Goal: Task Accomplishment & Management: Use online tool/utility

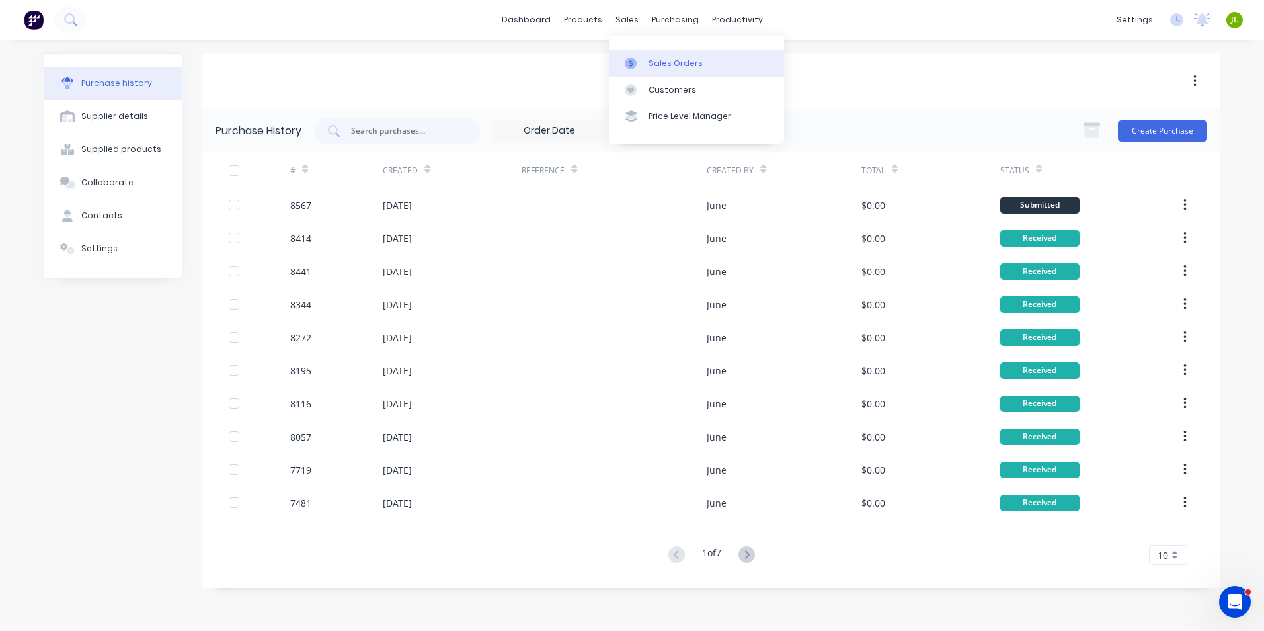
click at [641, 71] on link "Sales Orders" at bounding box center [696, 63] width 175 height 26
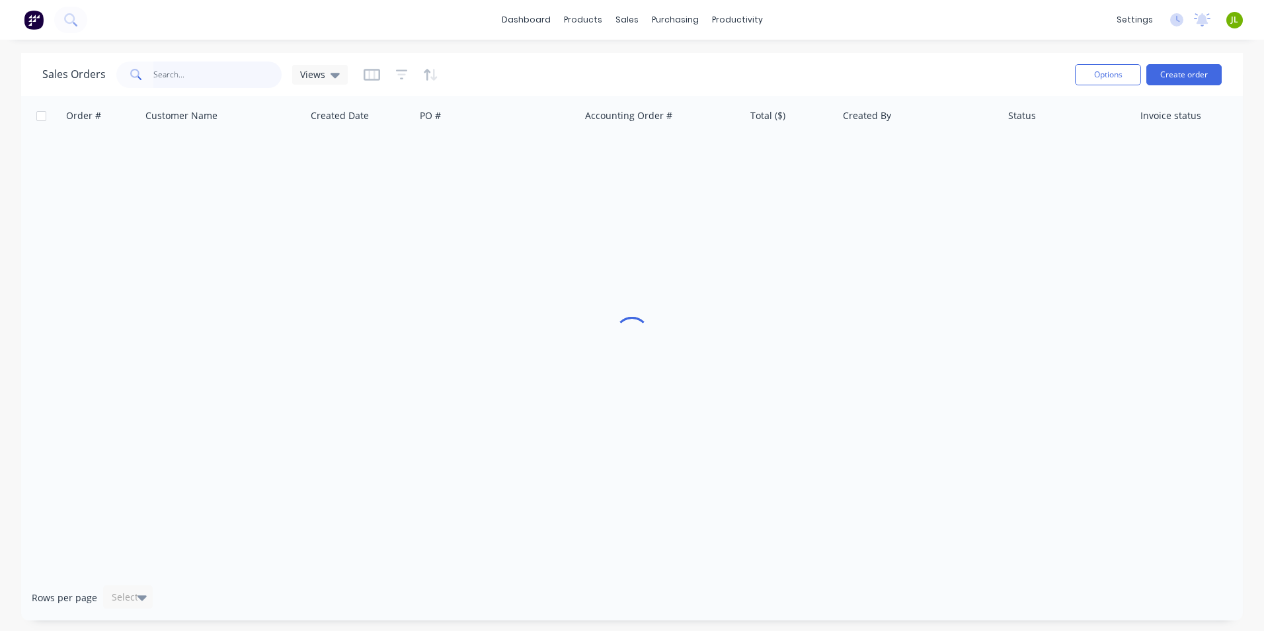
click at [217, 80] on input "text" at bounding box center [217, 75] width 129 height 26
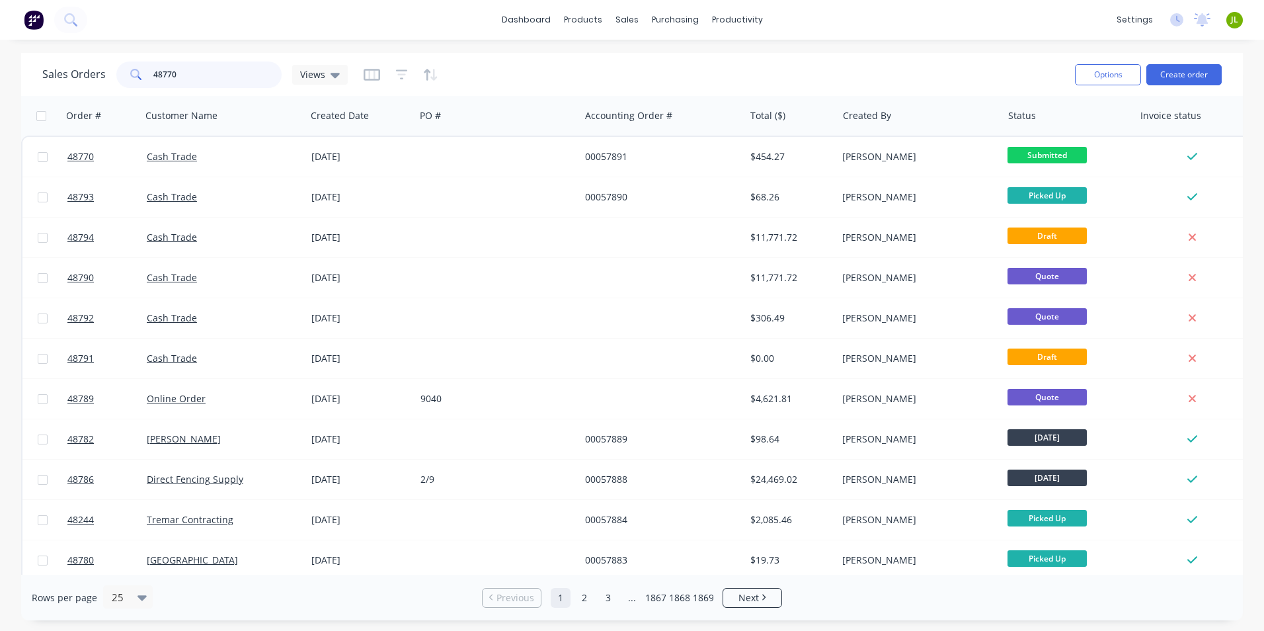
type input "48770"
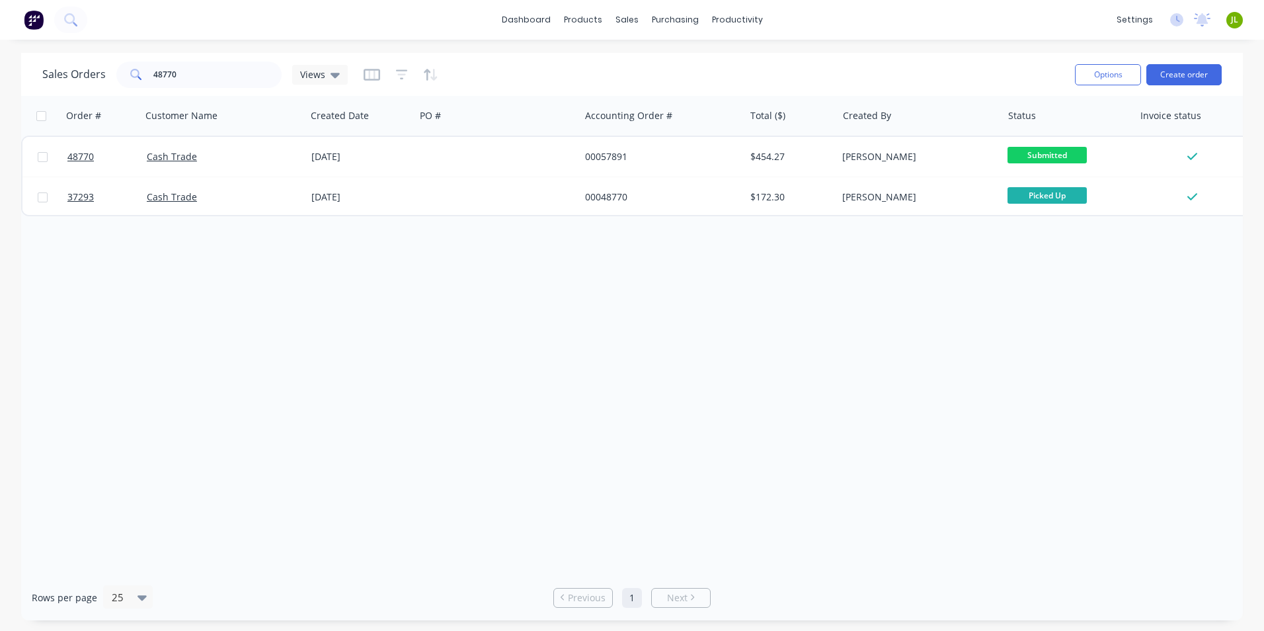
click at [403, 376] on div "Order # Customer Name Created Date PO # Accounting Order # Total ($) Created By…" at bounding box center [632, 335] width 1222 height 479
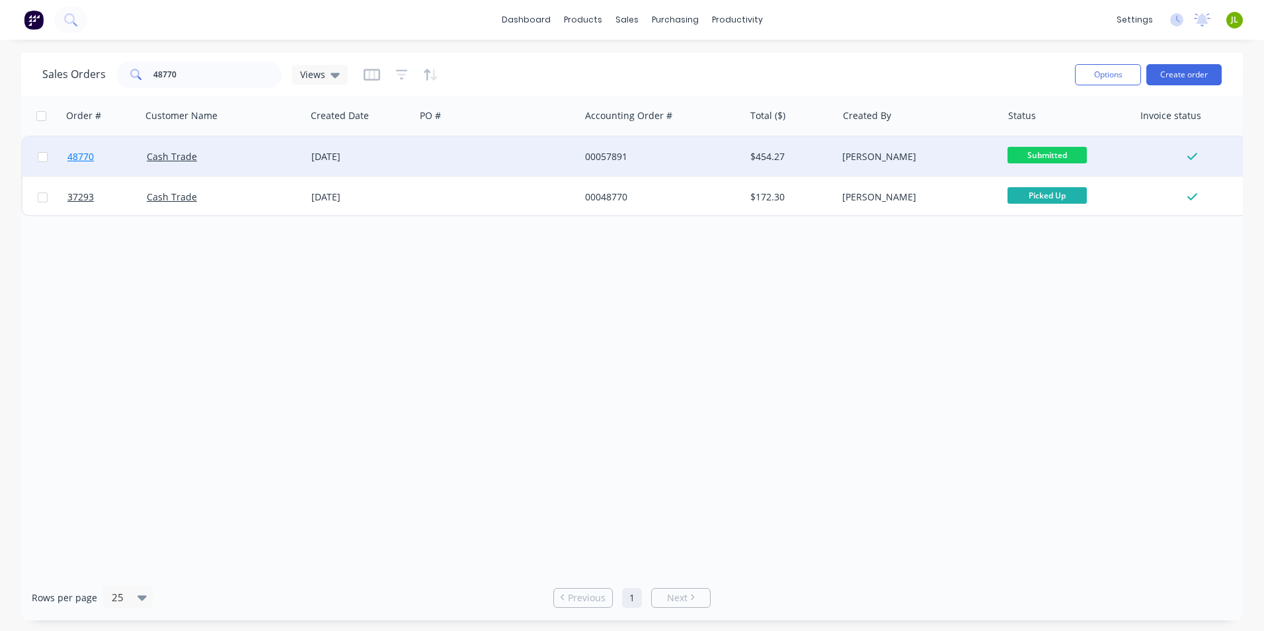
click at [90, 163] on span "48770" at bounding box center [80, 156] width 26 height 13
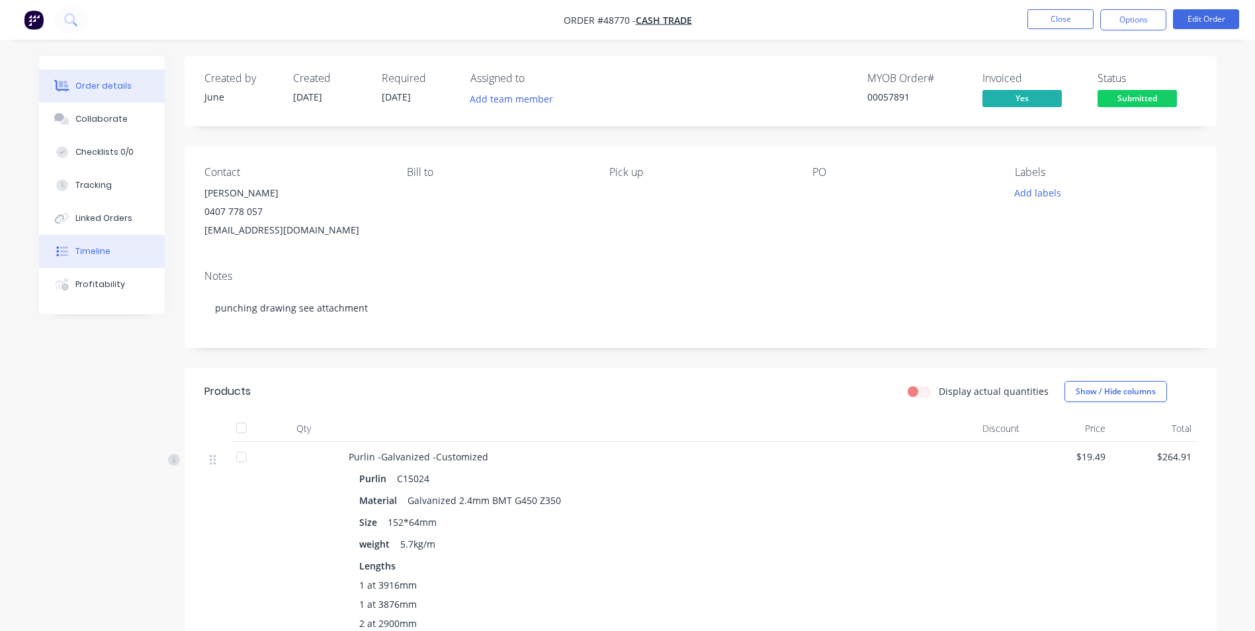
click at [93, 259] on button "Timeline" at bounding box center [102, 251] width 126 height 33
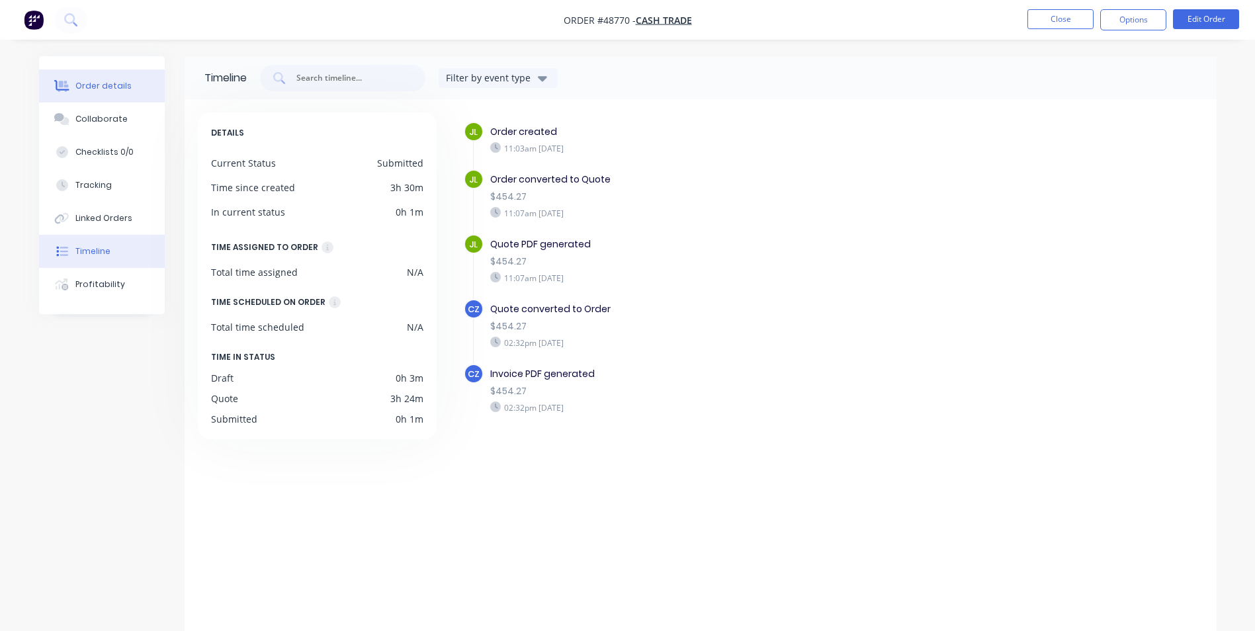
click at [80, 82] on div "Order details" at bounding box center [103, 86] width 56 height 12
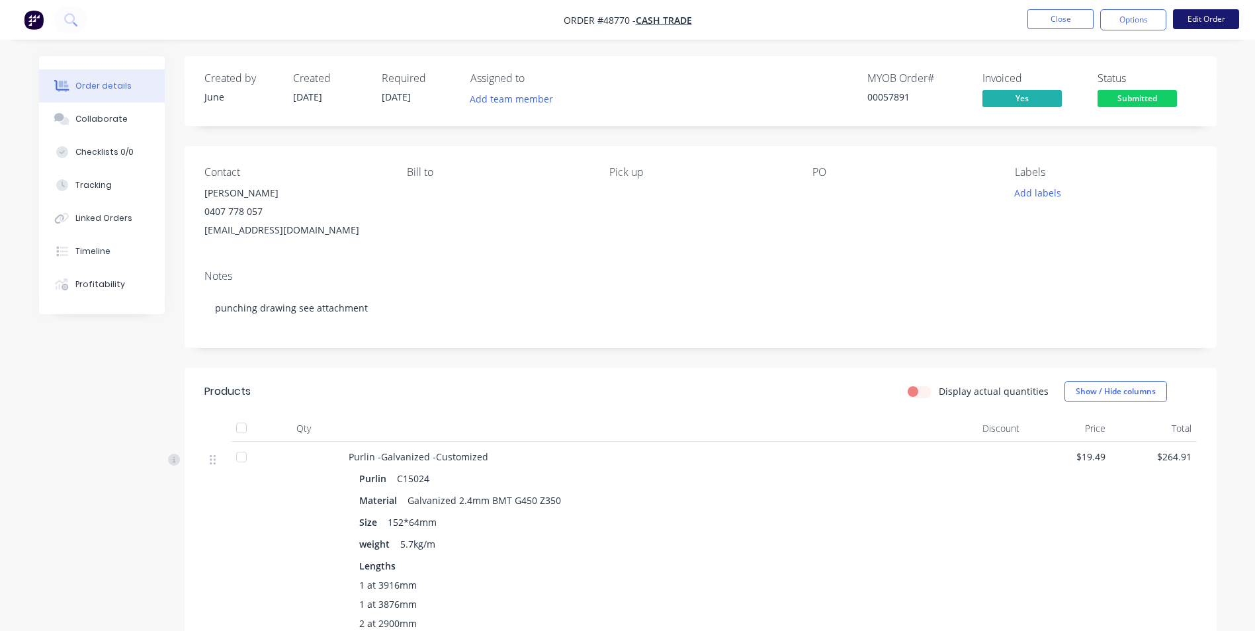
click at [1200, 17] on button "Edit Order" at bounding box center [1206, 19] width 66 height 20
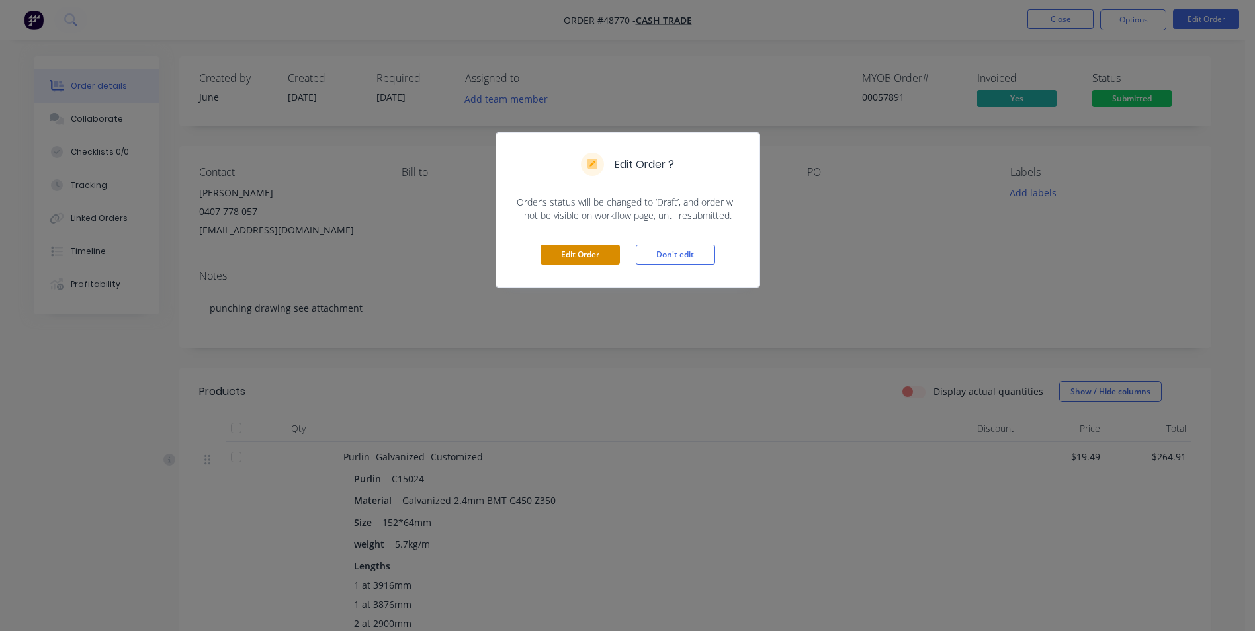
click at [573, 253] on button "Edit Order" at bounding box center [579, 255] width 79 height 20
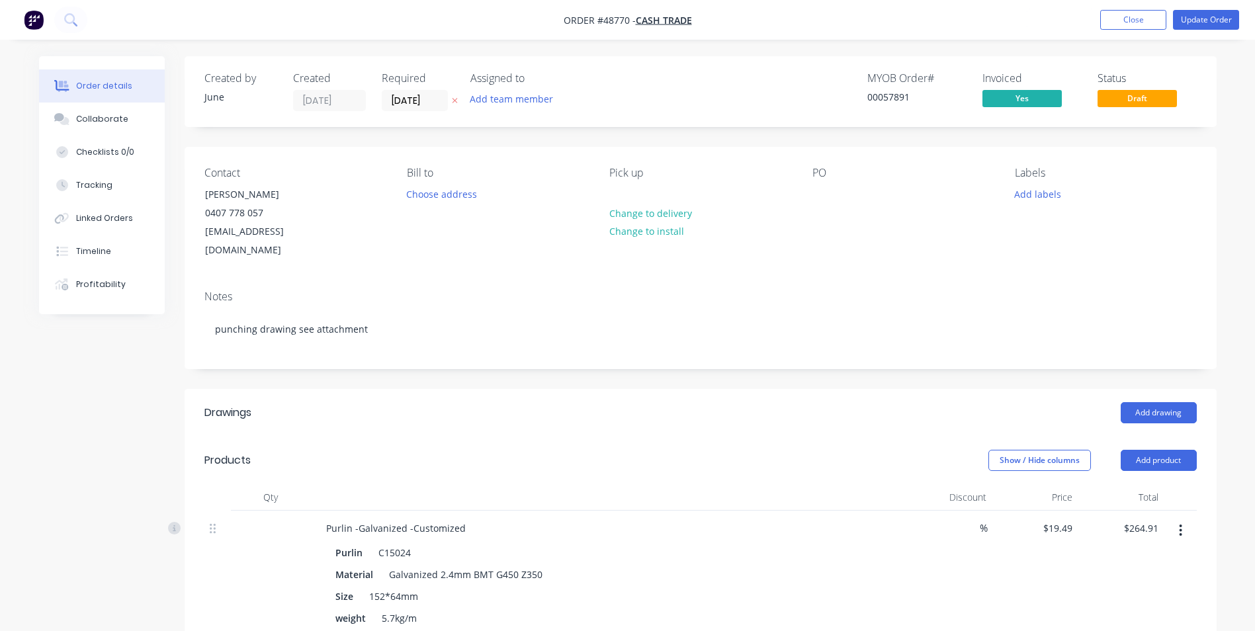
scroll to position [198, 0]
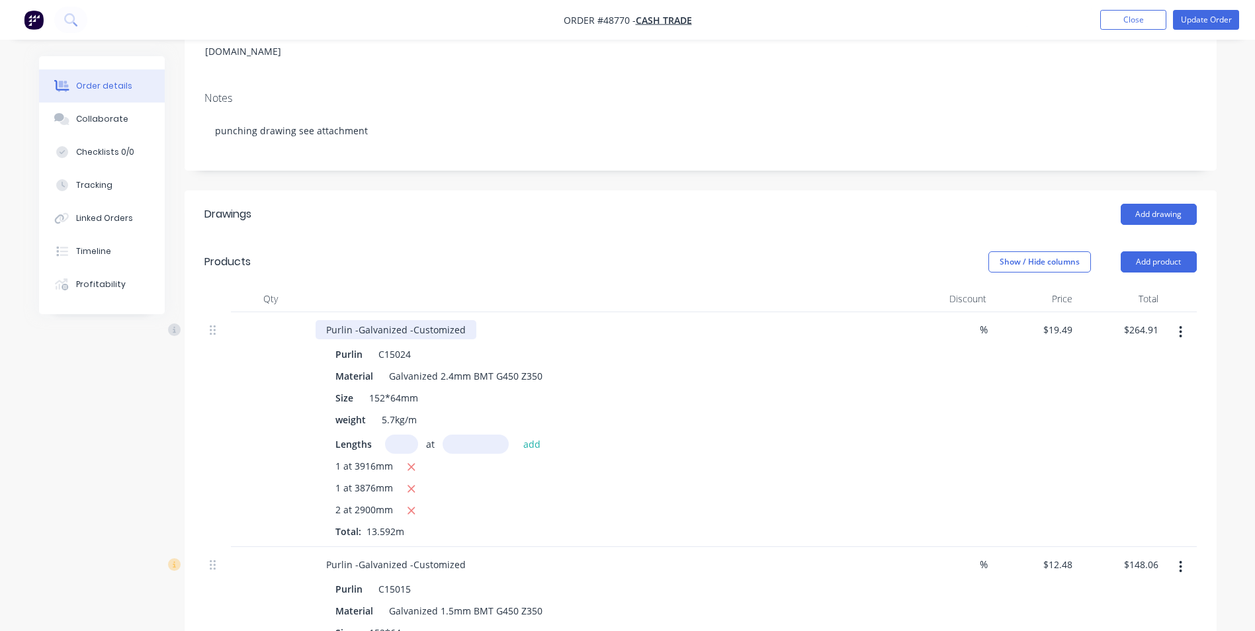
click at [462, 320] on div "Purlin -Galvanized -Customized" at bounding box center [395, 329] width 161 height 19
click at [540, 320] on div "Purlin -Galvanized -Customized- pounching hole" at bounding box center [433, 329] width 236 height 19
click at [555, 320] on div "Purlin -Galvanized -Customized- pounching hole size" at bounding box center [443, 329] width 256 height 19
drag, startPoint x: 598, startPoint y: 315, endPoint x: 459, endPoint y: 315, distance: 139.5
click at [459, 320] on div "Purlin -Galvanized -Customized- pounching hole size 18x22mm" at bounding box center [466, 329] width 302 height 19
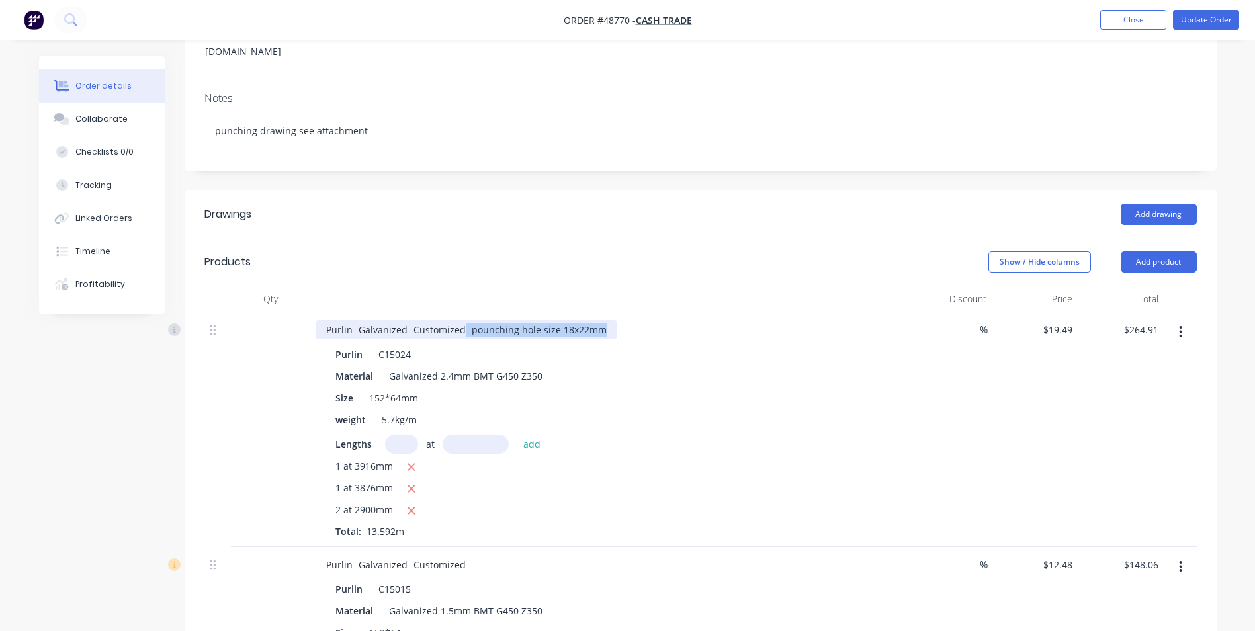
copy div "- pounching hole size 18x22mm"
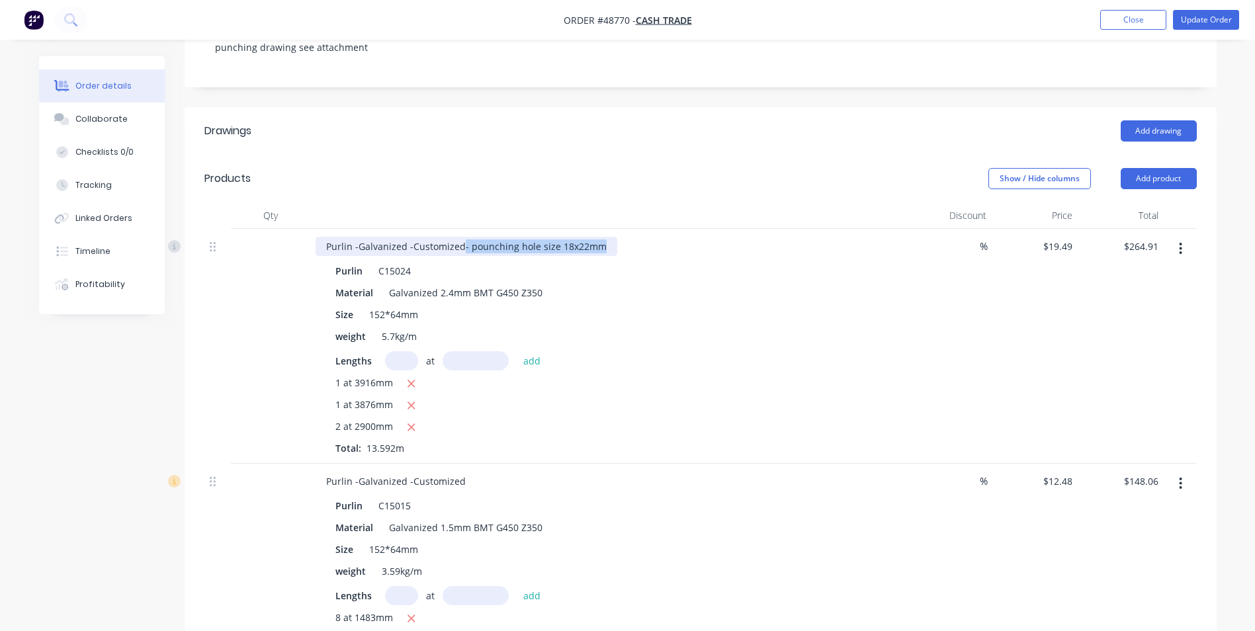
scroll to position [397, 0]
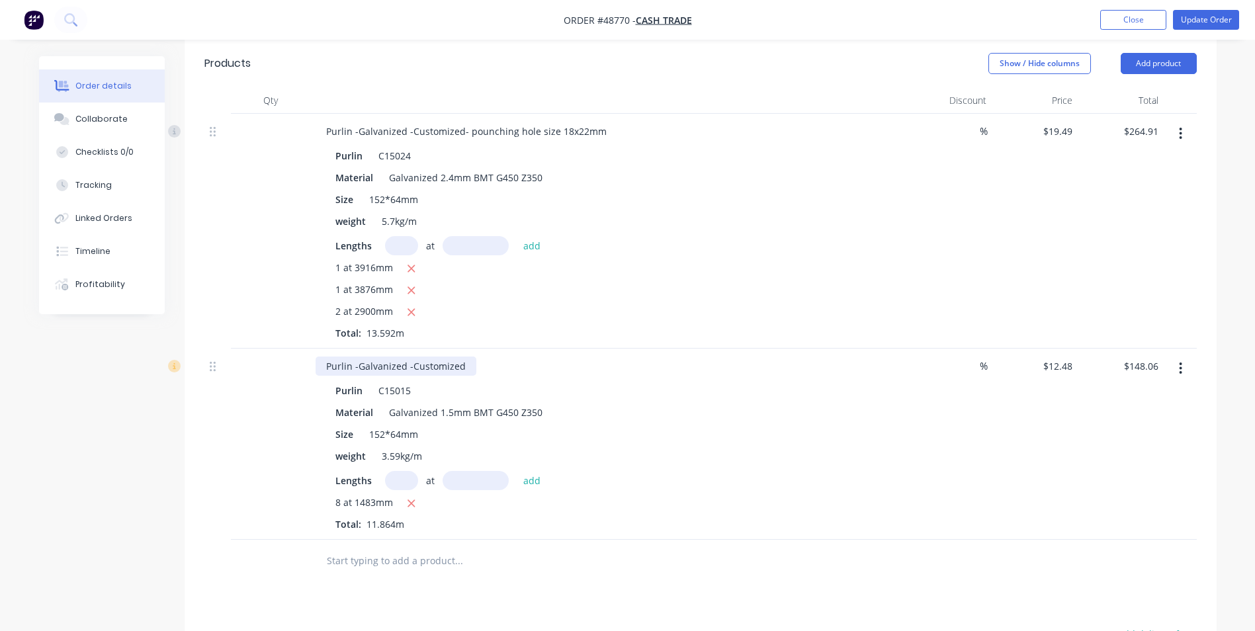
click at [470, 356] on div "Purlin -Galvanized -Customized" at bounding box center [395, 365] width 161 height 19
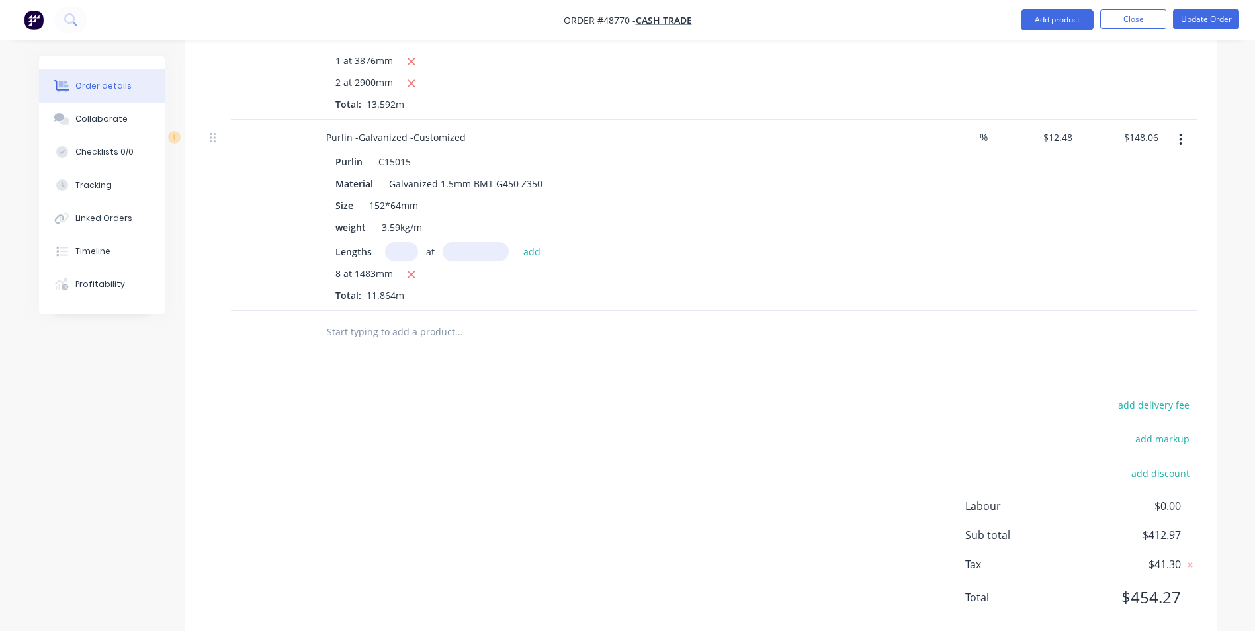
scroll to position [638, 0]
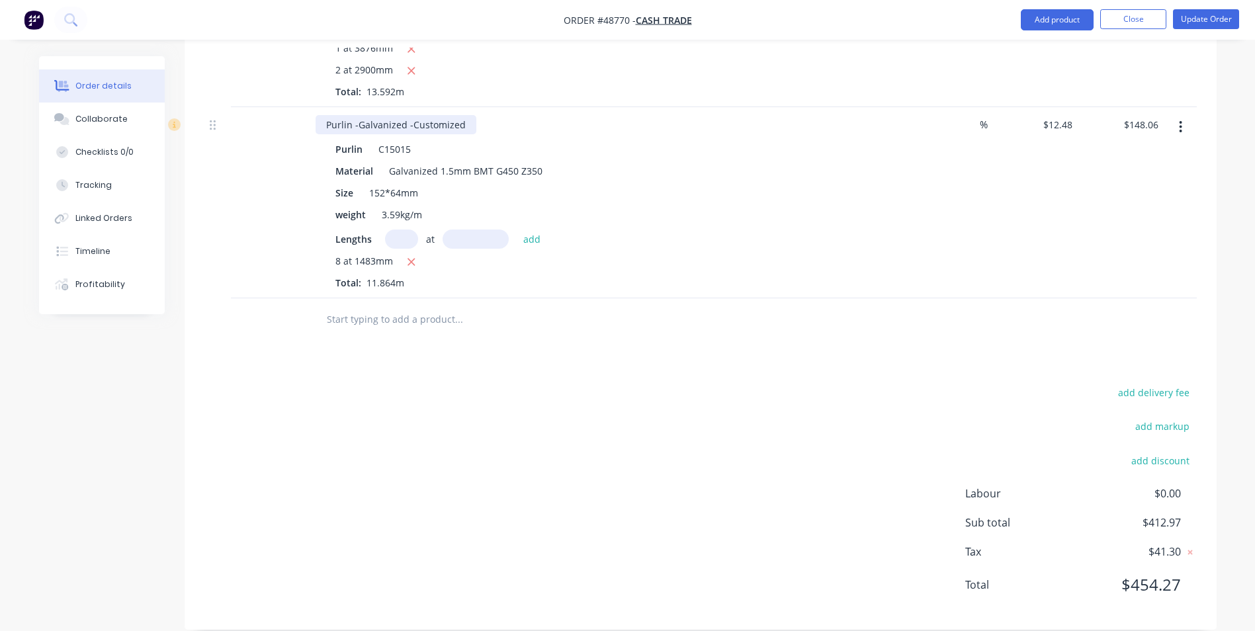
click at [468, 115] on div "Purlin -Galvanized -Customized" at bounding box center [395, 124] width 161 height 19
paste div
click at [696, 161] on div "Material Galvanized 1.5mm BMT G450 Z350" at bounding box center [605, 170] width 550 height 19
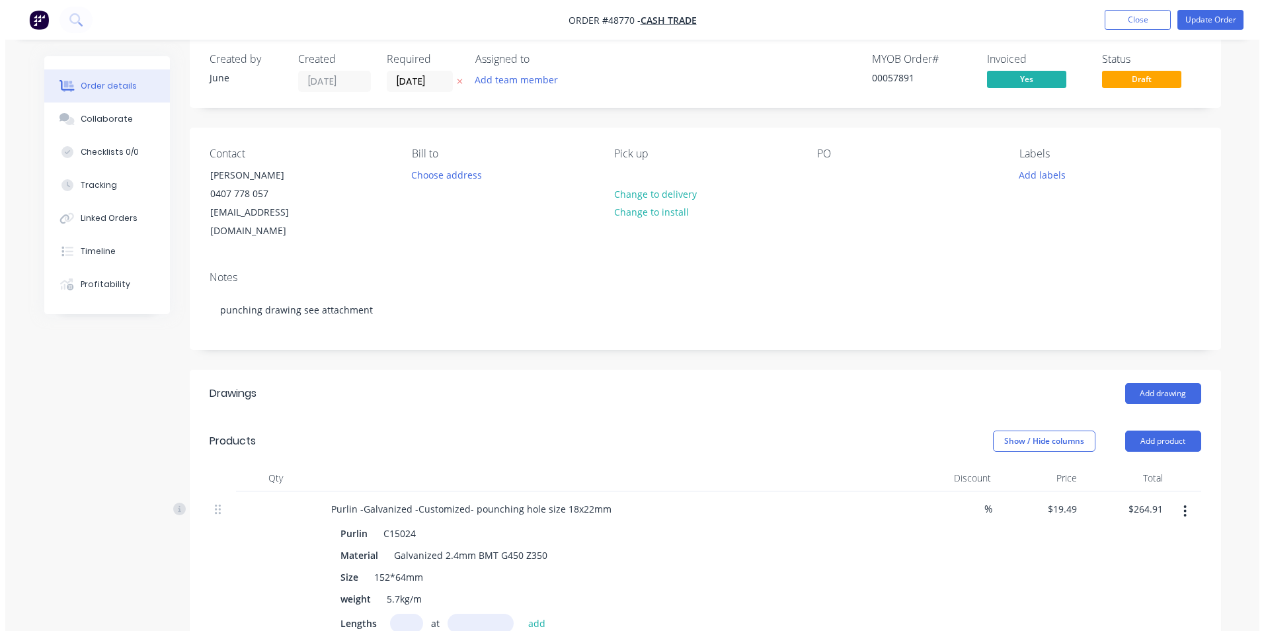
scroll to position [0, 0]
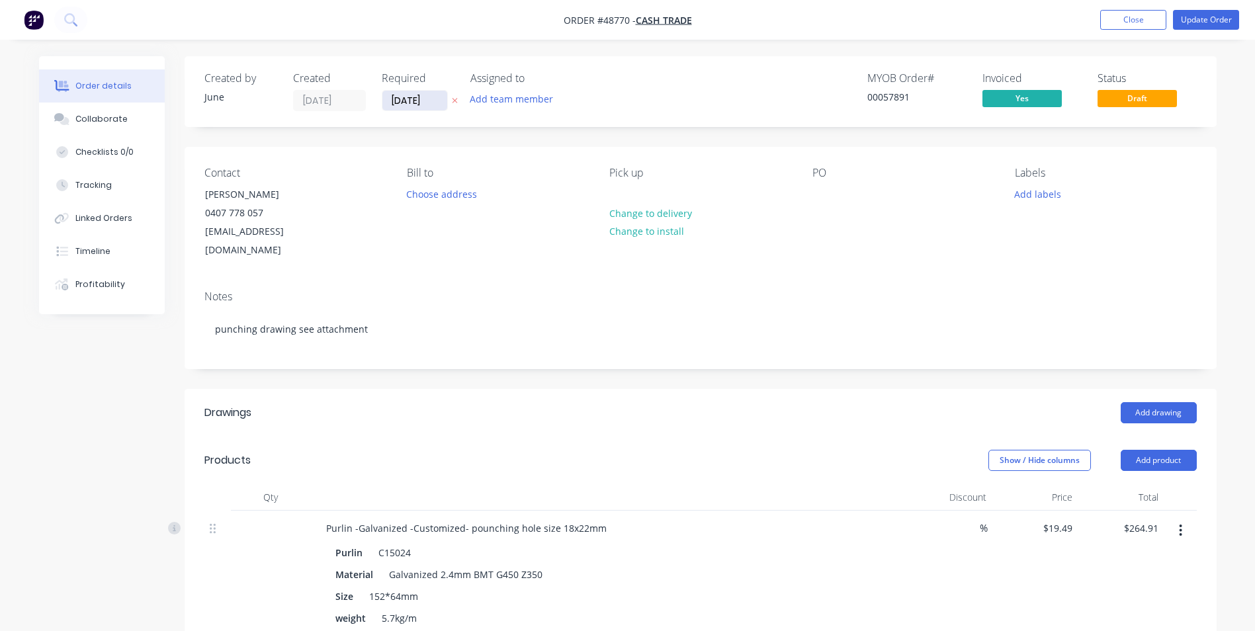
click at [400, 99] on input "[DATE]" at bounding box center [414, 101] width 65 height 20
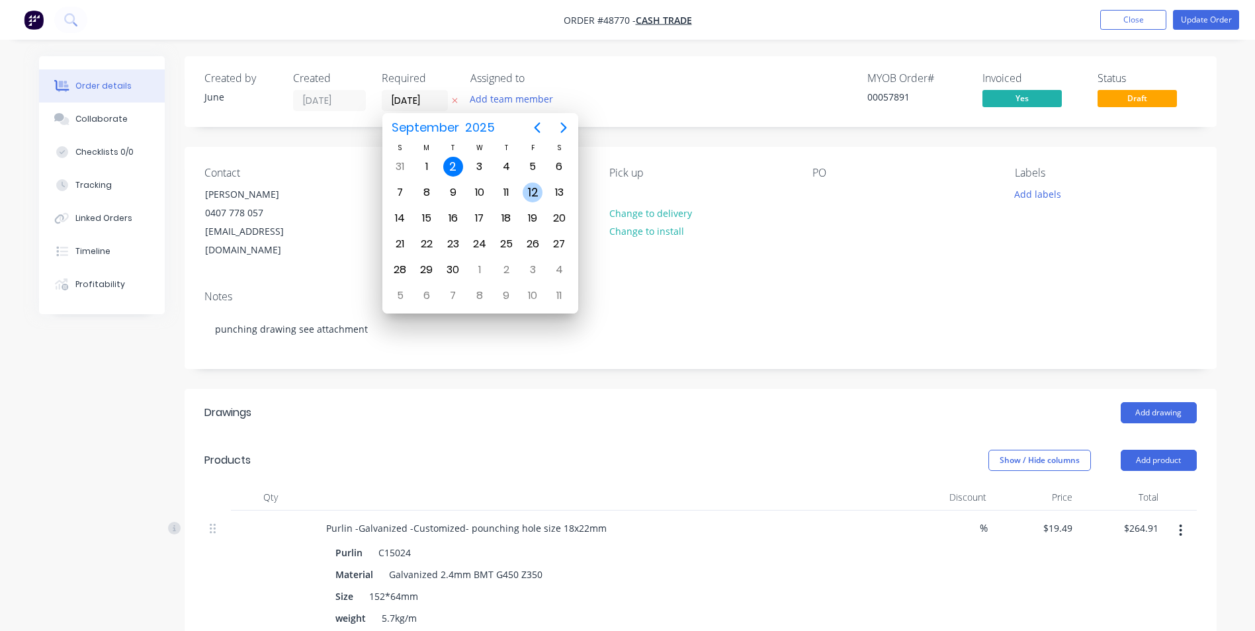
click at [531, 192] on div "12" at bounding box center [532, 193] width 20 height 20
type input "12/09/25"
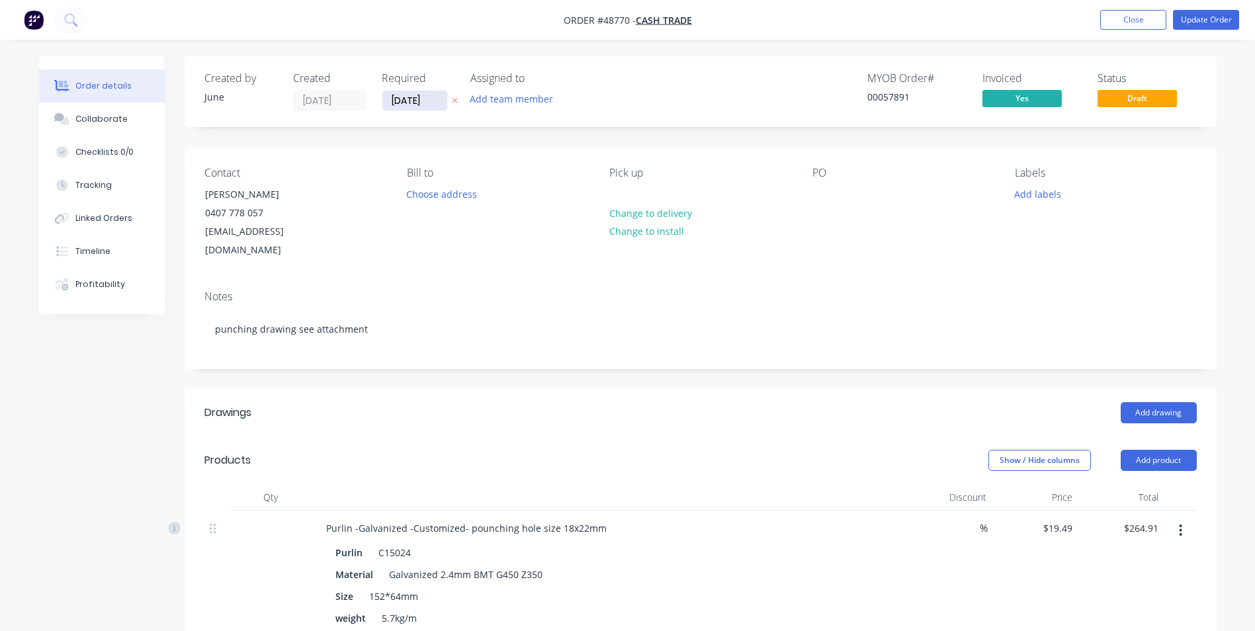
click at [425, 105] on input "12/09/25" at bounding box center [414, 101] width 65 height 20
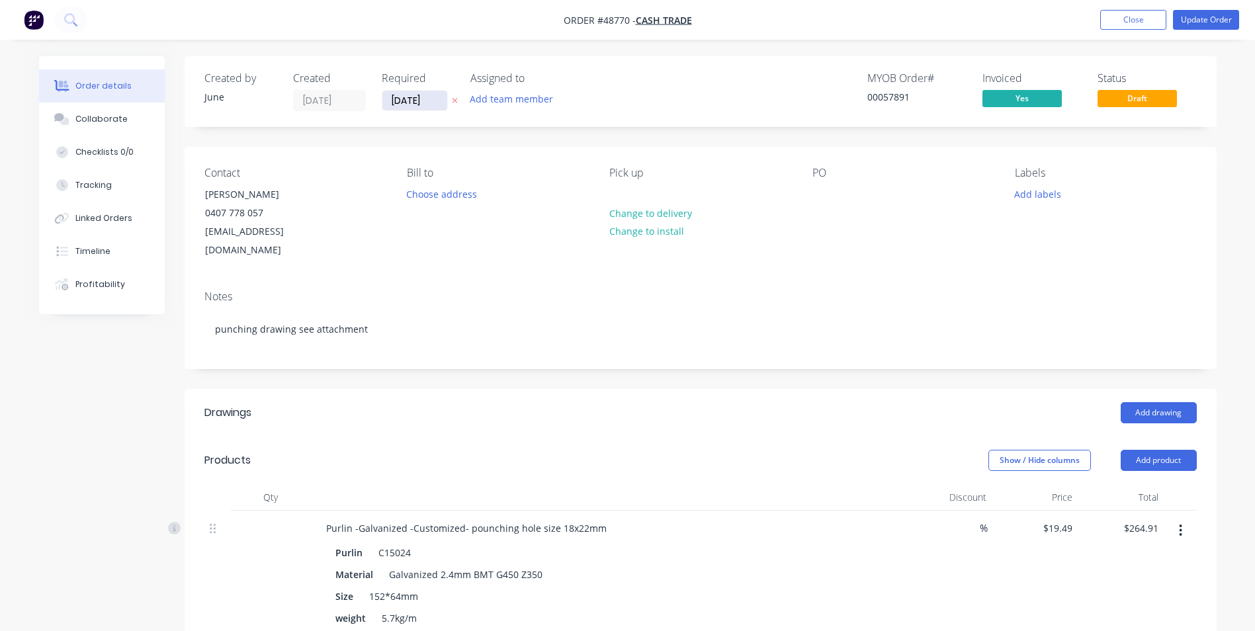
click at [431, 97] on input "12/09/25" at bounding box center [414, 101] width 65 height 20
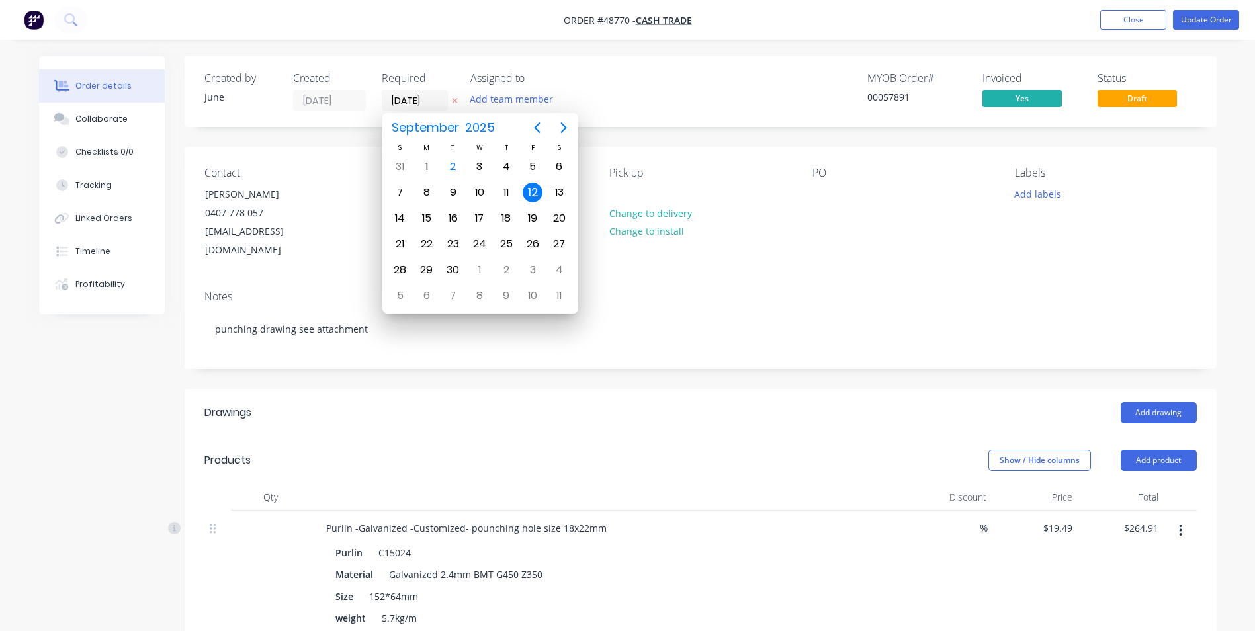
click at [737, 124] on div "Created by June Created 02/09/25 Required 12/09/25 Assigned to Add team member …" at bounding box center [701, 91] width 1032 height 71
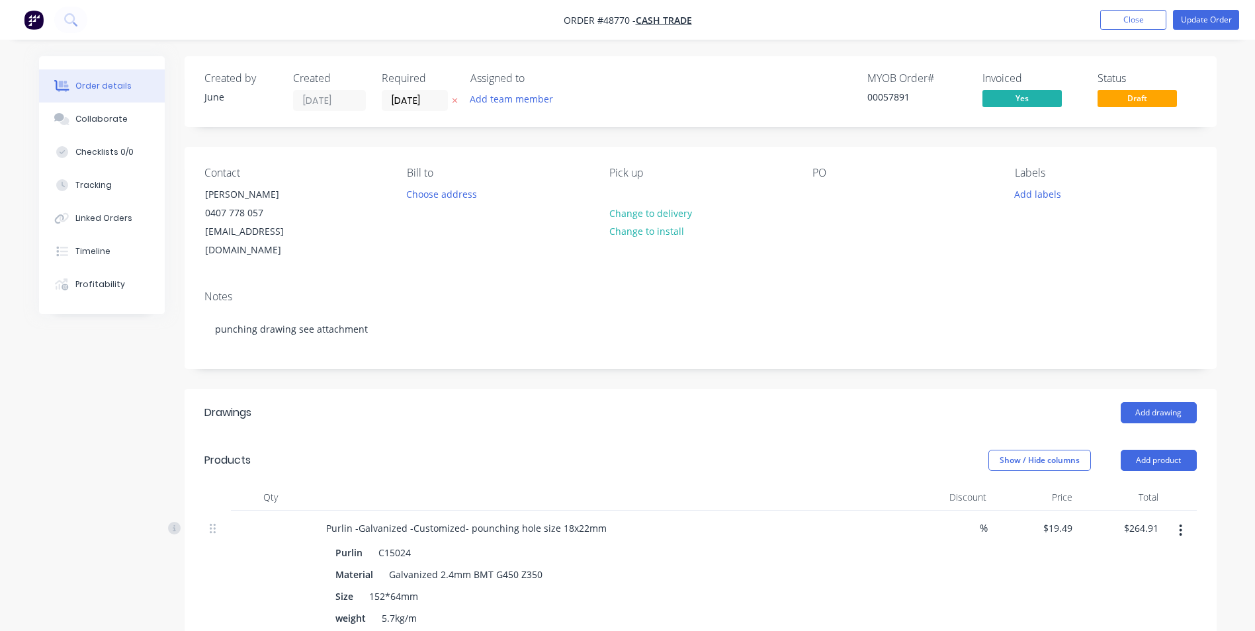
click at [1202, 32] on nav "Order #48770 - Cash Trade Add product Close Update Order" at bounding box center [627, 20] width 1255 height 40
click at [1207, 20] on button "Update Order" at bounding box center [1206, 20] width 66 height 20
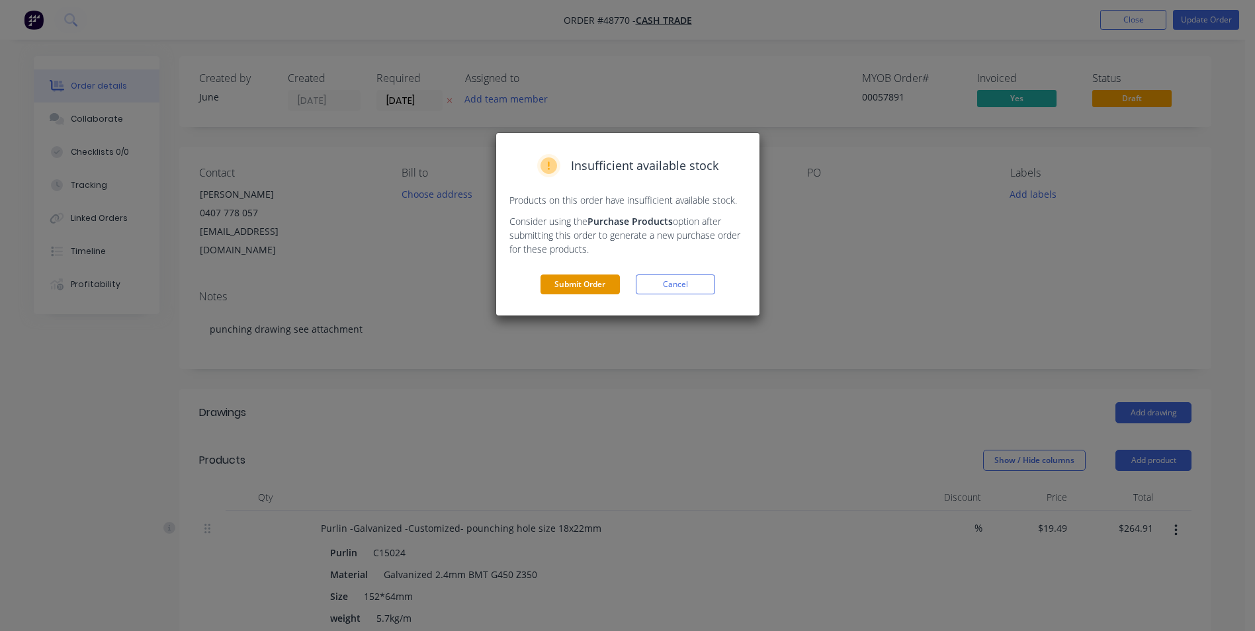
click at [577, 280] on button "Submit Order" at bounding box center [579, 284] width 79 height 20
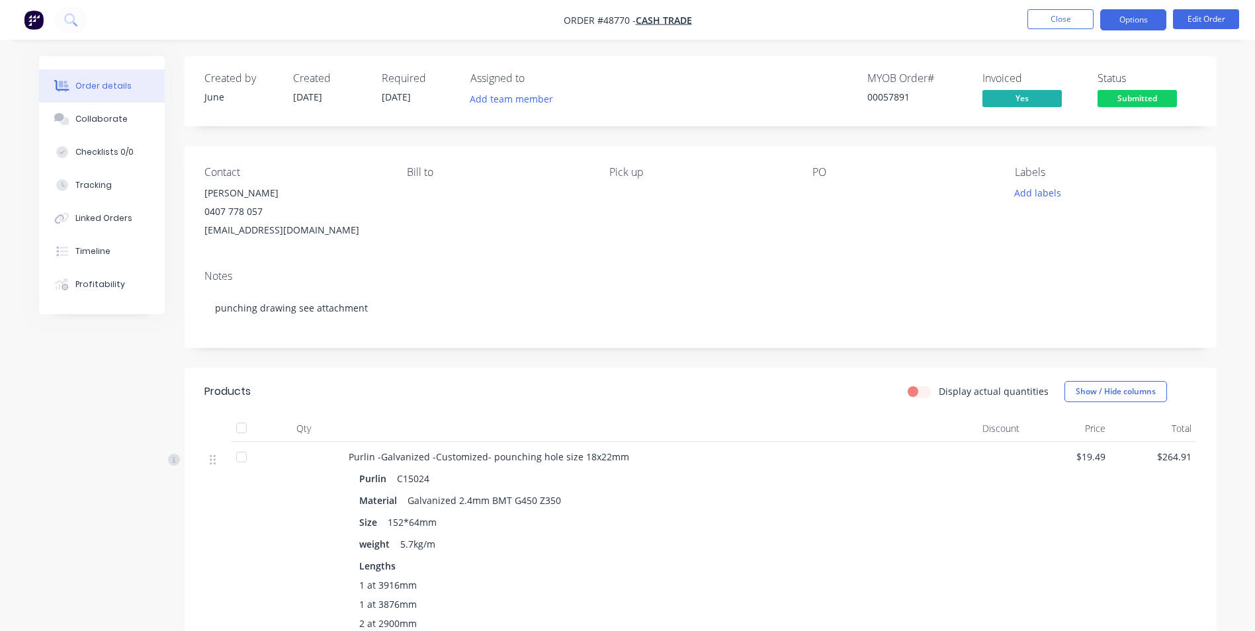
click at [1153, 24] on button "Options" at bounding box center [1133, 19] width 66 height 21
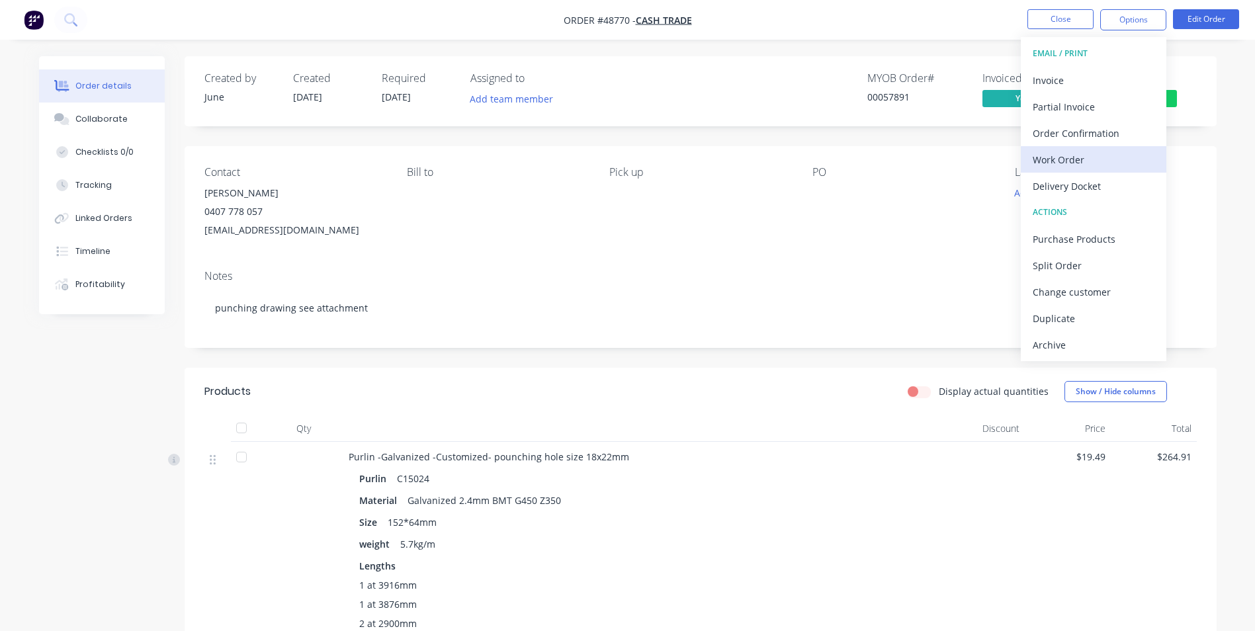
click at [1091, 159] on div "Work Order" at bounding box center [1093, 159] width 122 height 19
click at [1090, 158] on div "Custom" at bounding box center [1093, 159] width 122 height 19
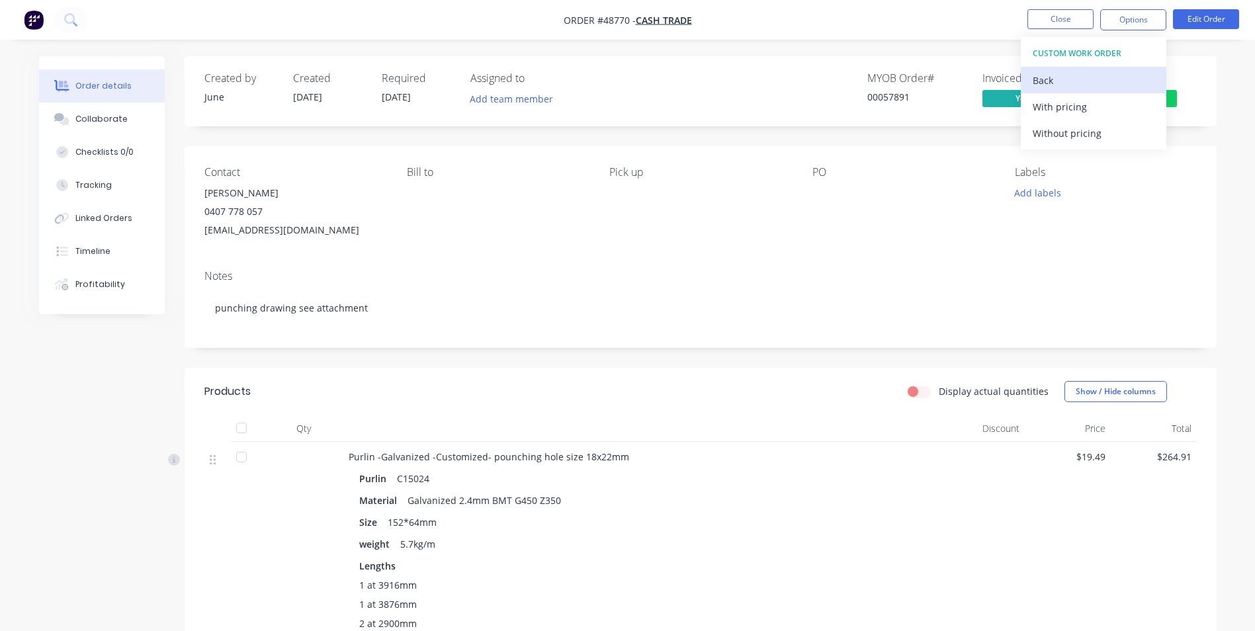
click at [1072, 79] on div "Back" at bounding box center [1093, 80] width 122 height 19
click at [1072, 127] on div "Without pricing" at bounding box center [1093, 133] width 122 height 19
drag, startPoint x: 954, startPoint y: 202, endPoint x: 1075, endPoint y: 79, distance: 172.1
click at [963, 200] on div "PO" at bounding box center [902, 202] width 181 height 73
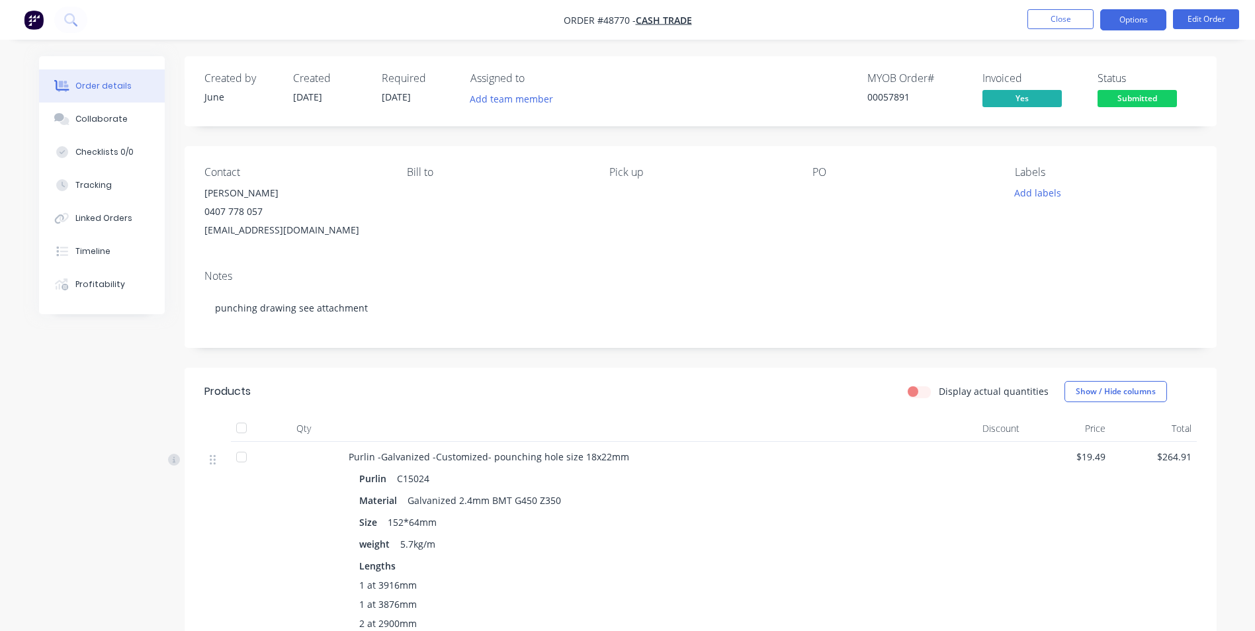
click at [1120, 25] on button "Options" at bounding box center [1133, 19] width 66 height 21
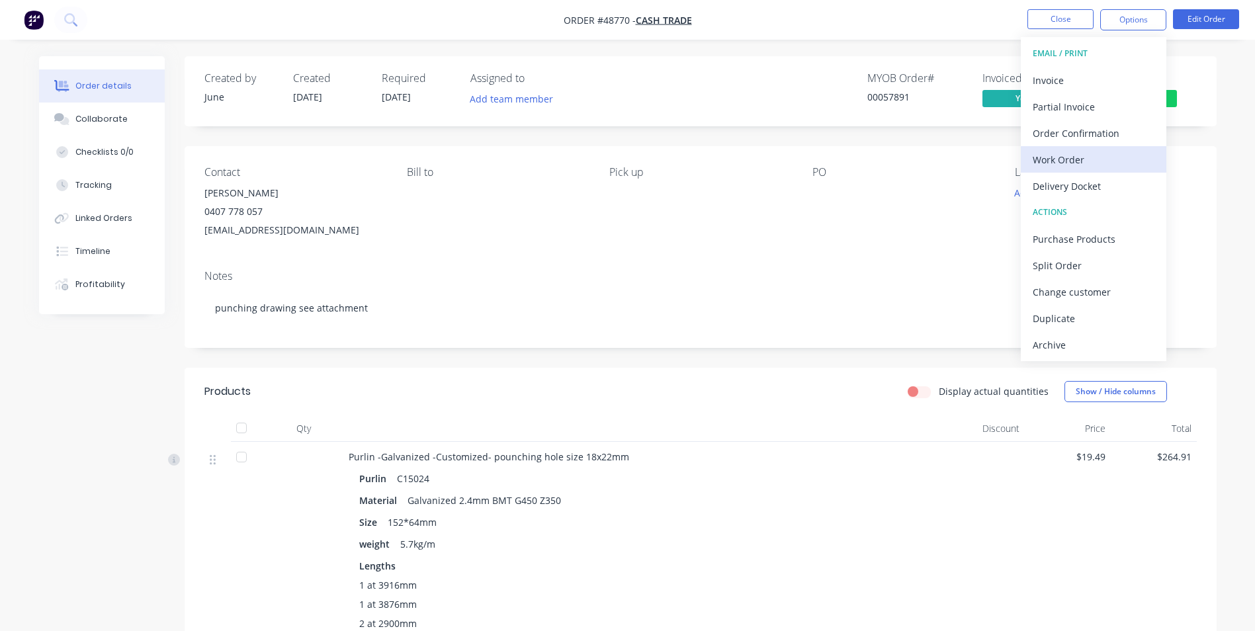
click at [1111, 168] on div "Work Order" at bounding box center [1093, 159] width 122 height 19
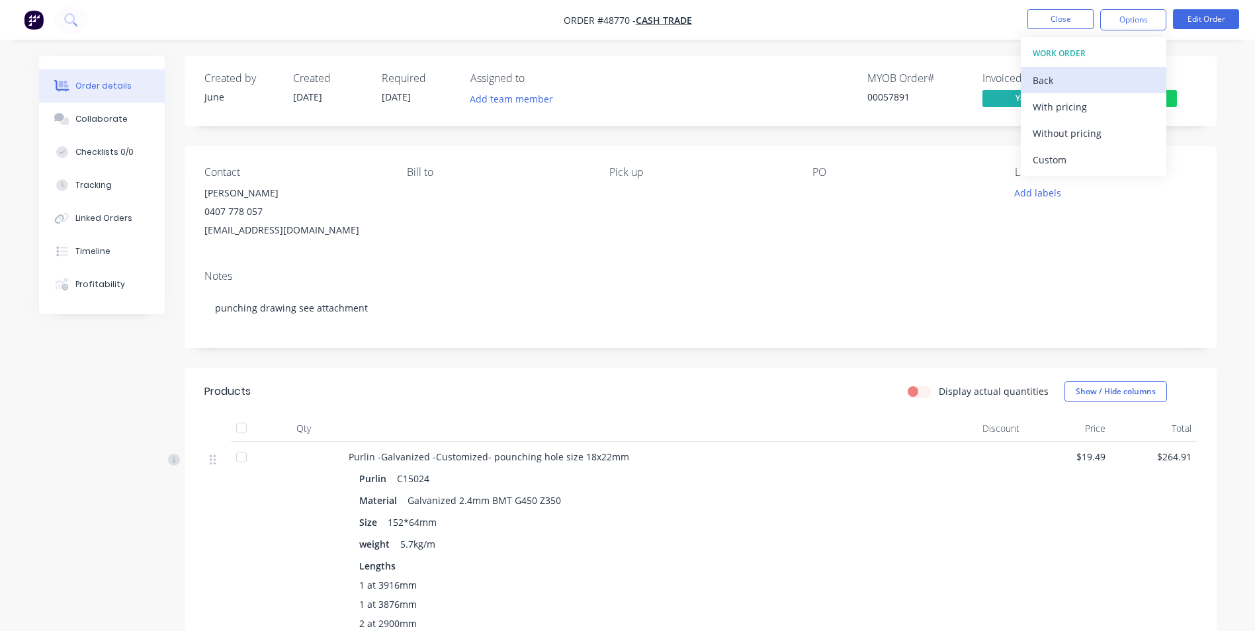
click at [1079, 81] on div "Back" at bounding box center [1093, 80] width 122 height 19
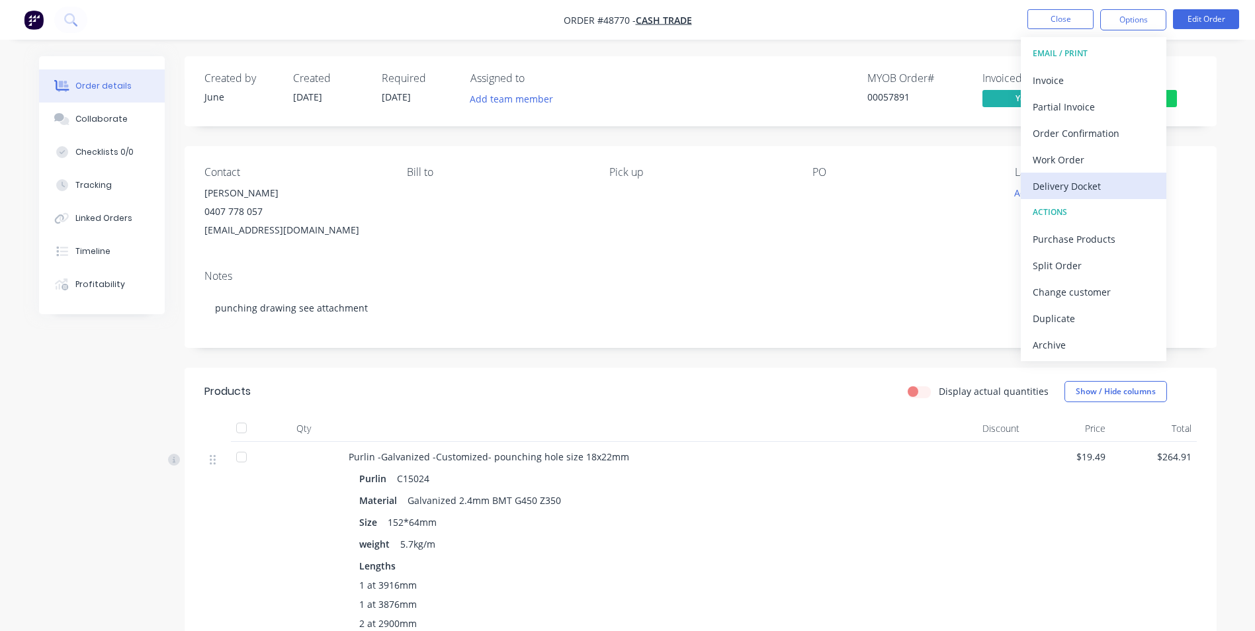
click at [1102, 177] on div "Delivery Docket" at bounding box center [1093, 186] width 122 height 19
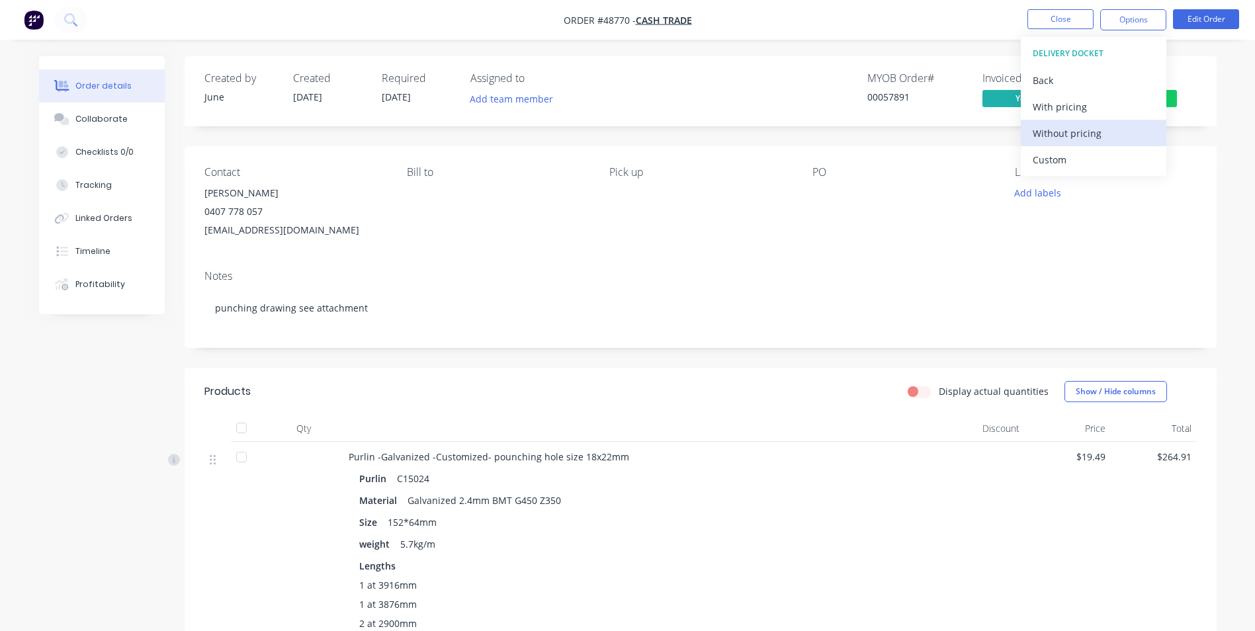
click at [1083, 140] on div "Without pricing" at bounding box center [1093, 133] width 122 height 19
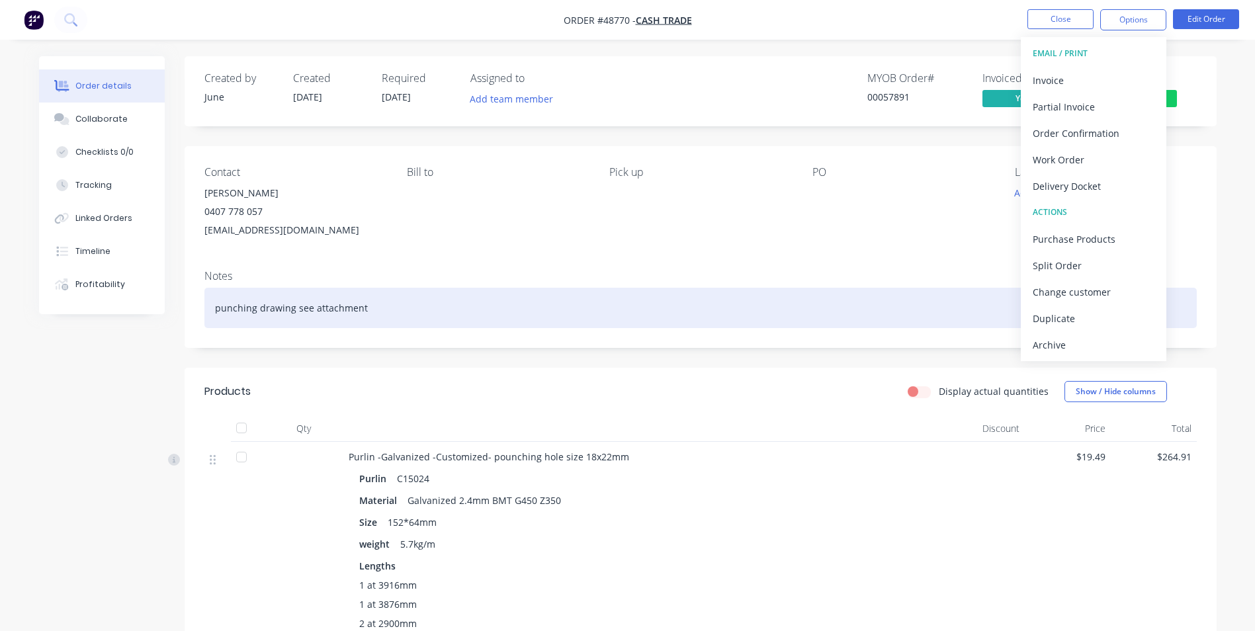
click at [505, 300] on div "punching drawing see attachment" at bounding box center [700, 308] width 992 height 40
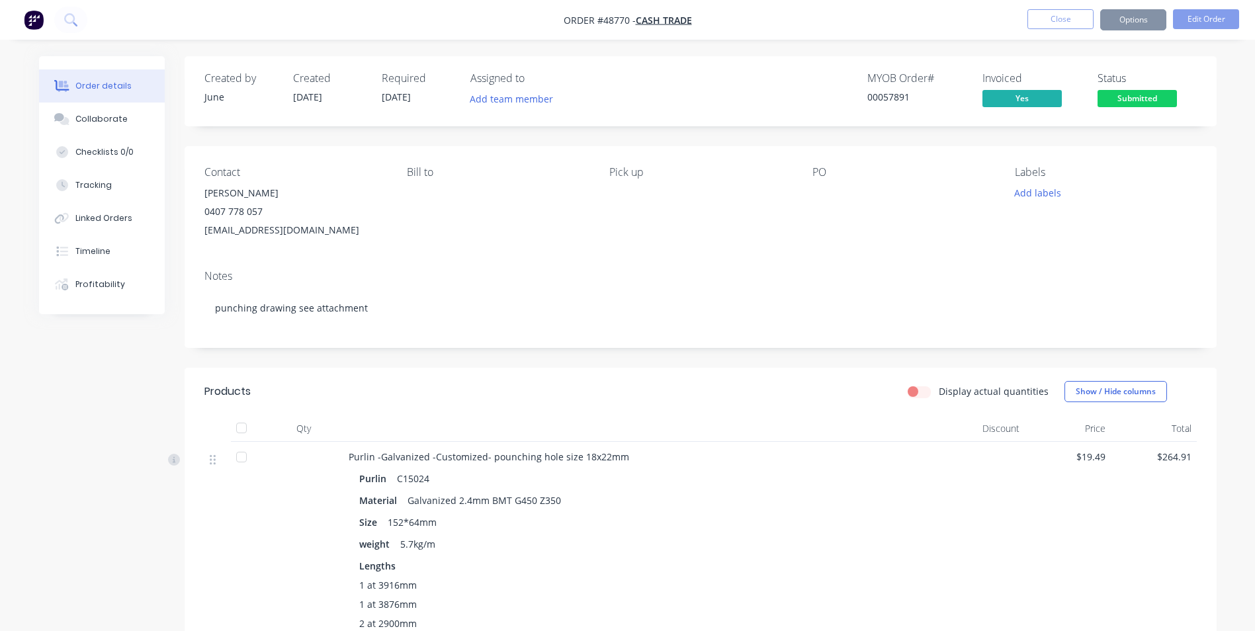
click at [585, 270] on div "Notes" at bounding box center [700, 276] width 992 height 13
click at [493, 370] on header "Products Display actual quantities Show / Hide columns" at bounding box center [701, 392] width 1032 height 48
click at [1077, 23] on button "Close" at bounding box center [1060, 19] width 66 height 20
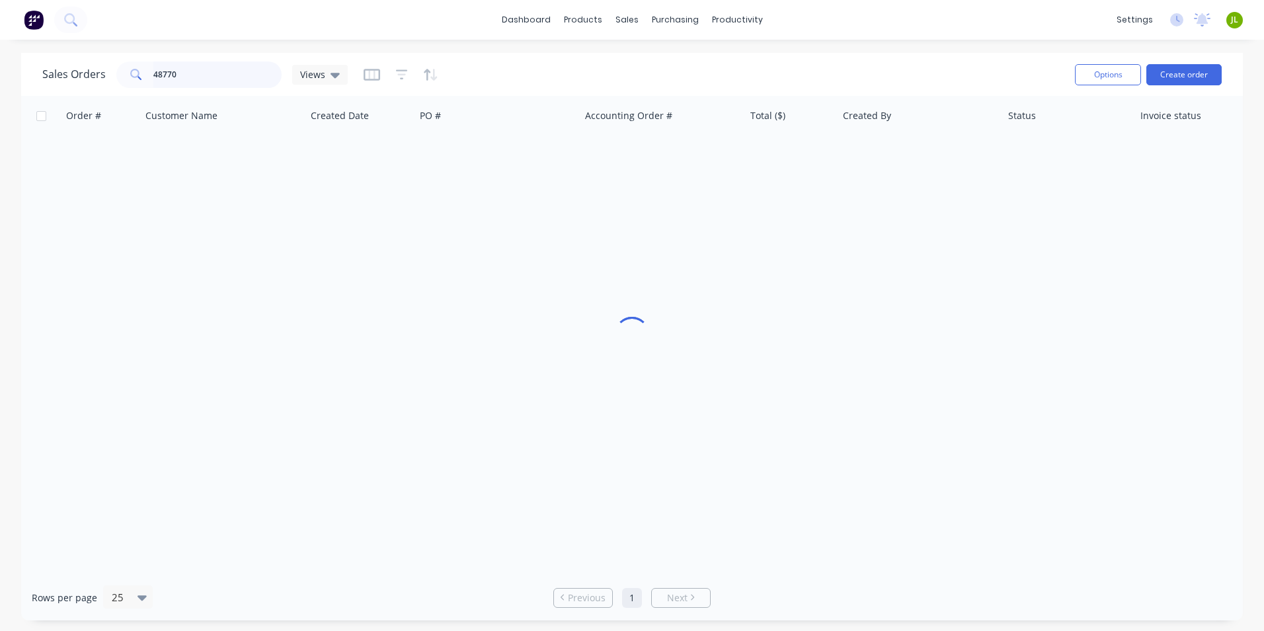
drag, startPoint x: 233, startPoint y: 79, endPoint x: 42, endPoint y: 101, distance: 192.4
click at [34, 101] on div "Sales Orders 48770 Views Options Create order Order # Customer Name Created Dat…" at bounding box center [632, 336] width 1222 height 567
type input "mo"
click at [644, 77] on link "Customers" at bounding box center [696, 90] width 175 height 26
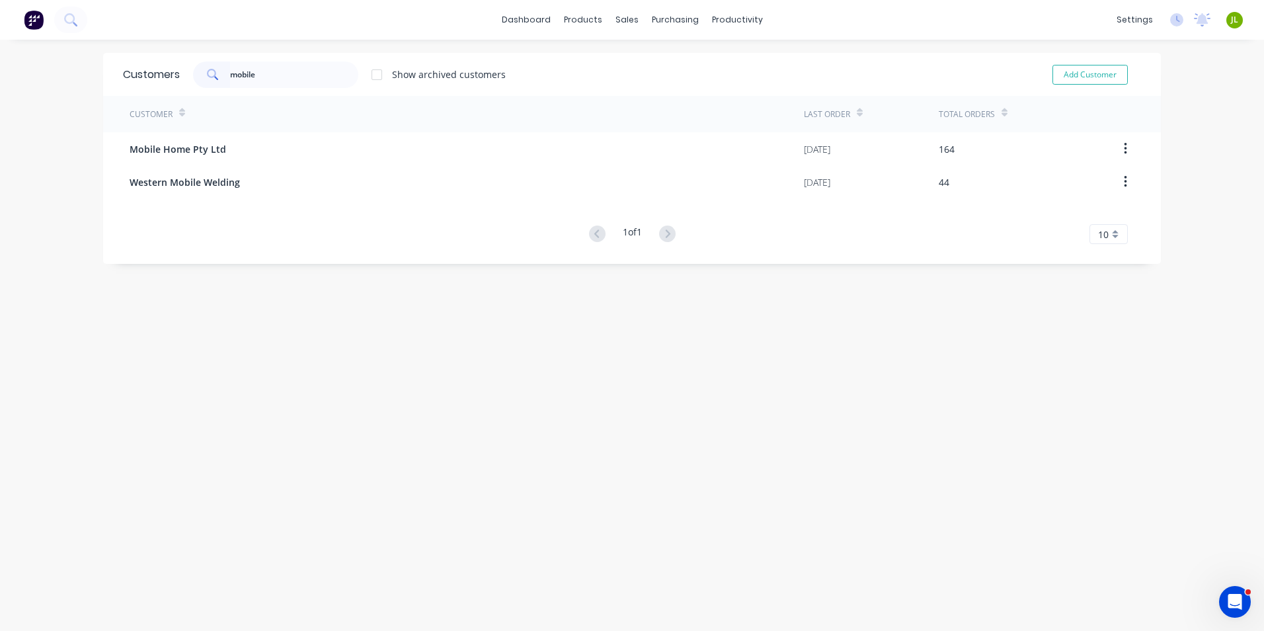
type input "mobile"
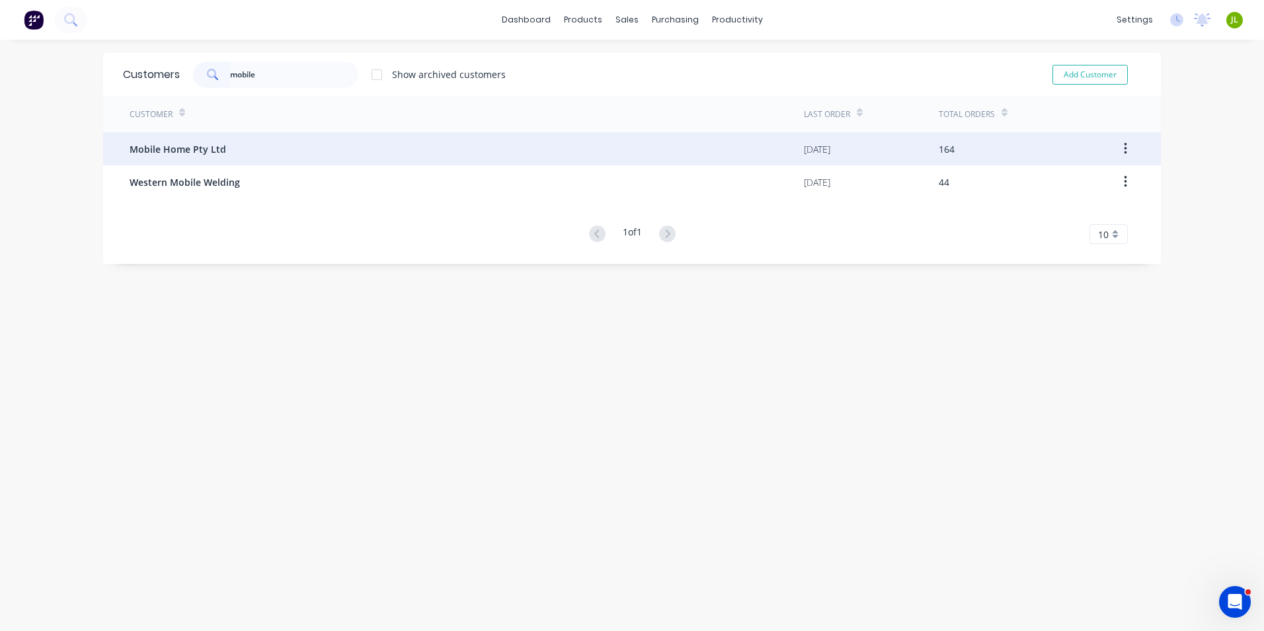
click at [263, 151] on div "Mobile Home Pty Ltd" at bounding box center [467, 148] width 675 height 33
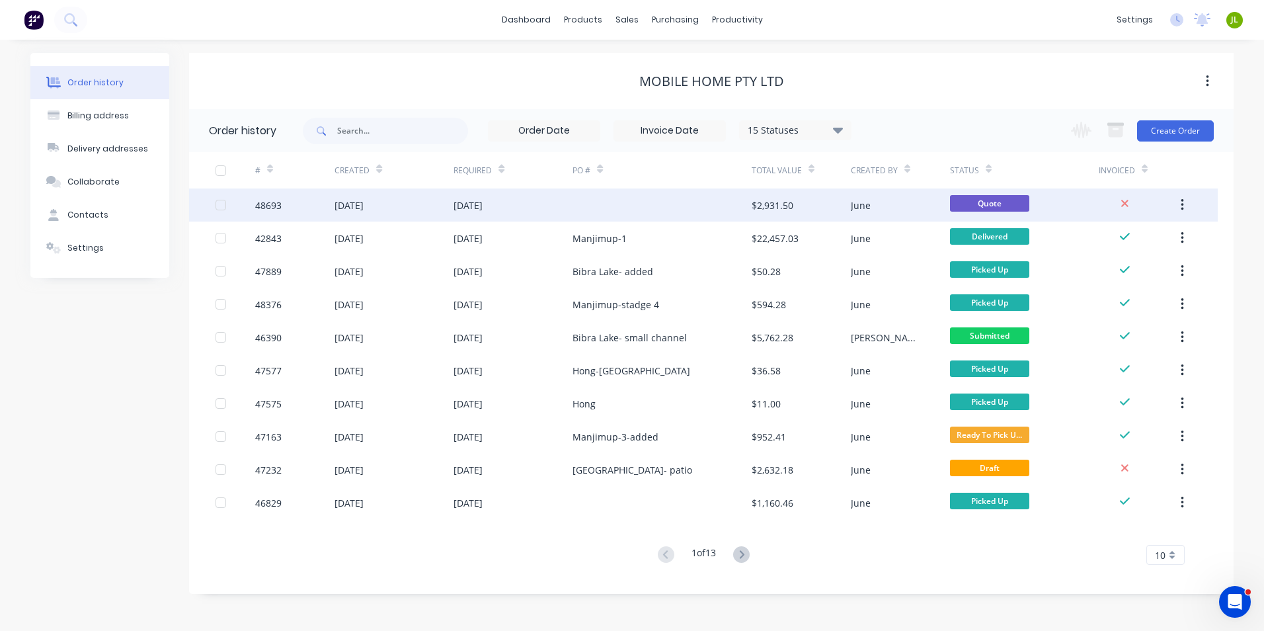
click at [519, 215] on div "01 Sep 2025" at bounding box center [513, 204] width 119 height 33
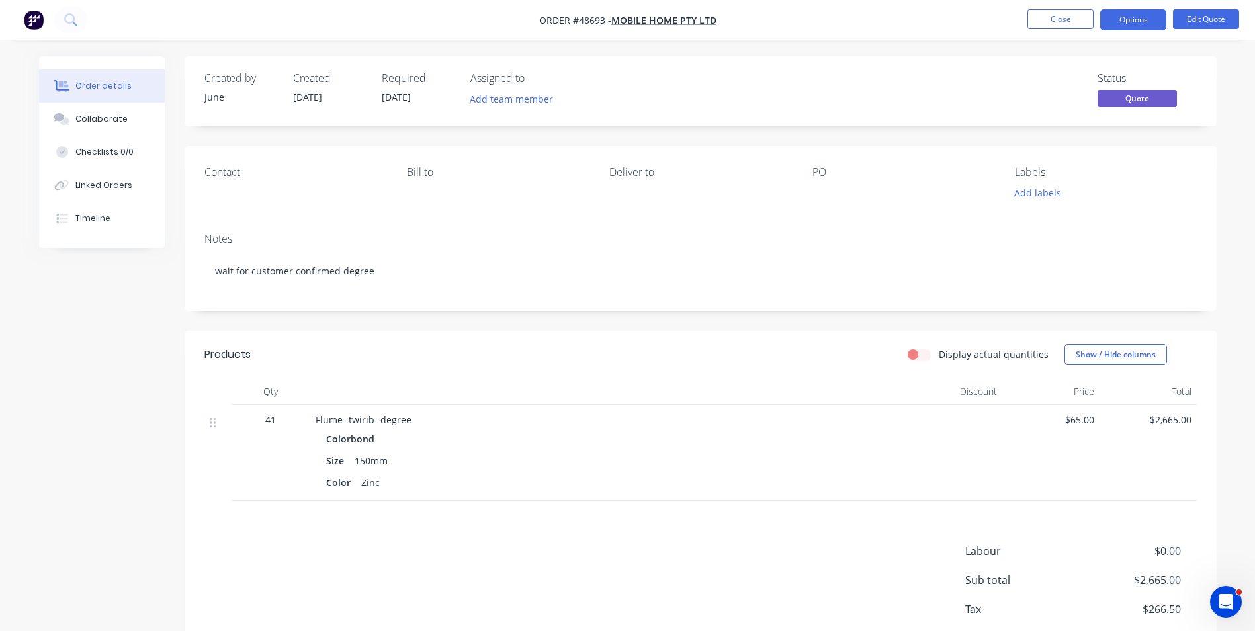
click at [377, 364] on div "Products" at bounding box center [309, 354] width 211 height 21
click at [625, 563] on div "Labour $0.00 Sub total $2,665.00 Tax $266.50 Total $2,931.50" at bounding box center [700, 605] width 992 height 124
click at [487, 532] on div "Products Display actual quantities Show / Hide columns Qty Discount Price Total…" at bounding box center [701, 509] width 1032 height 356
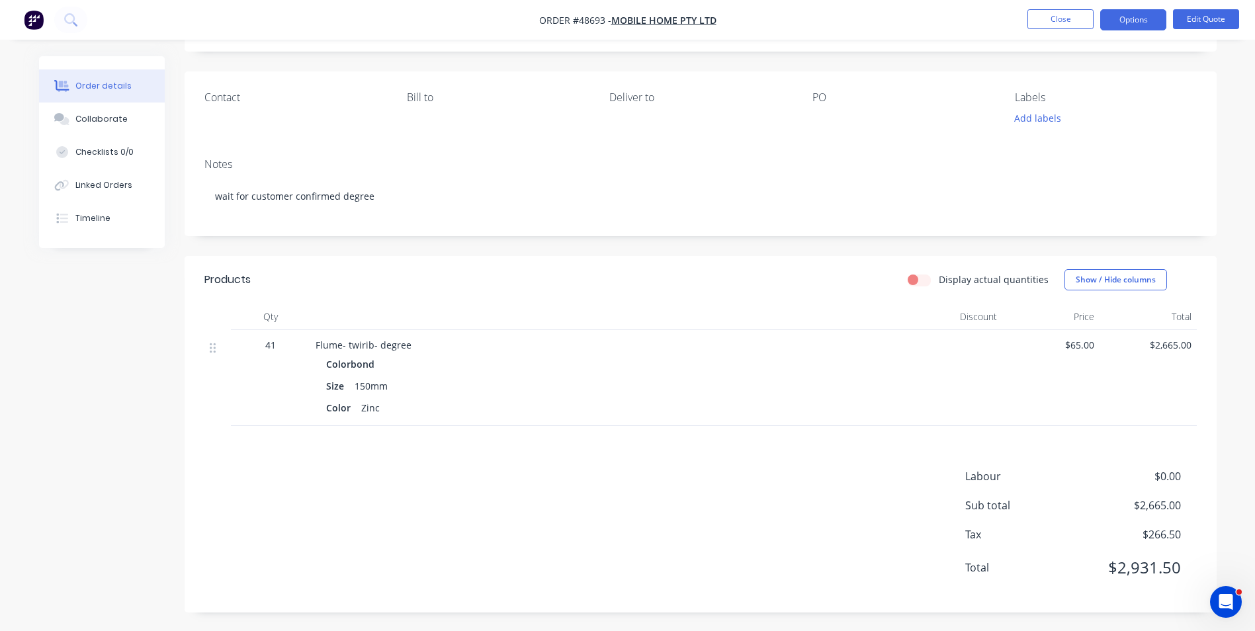
scroll to position [76, 0]
click at [1051, 17] on button "Close" at bounding box center [1060, 19] width 66 height 20
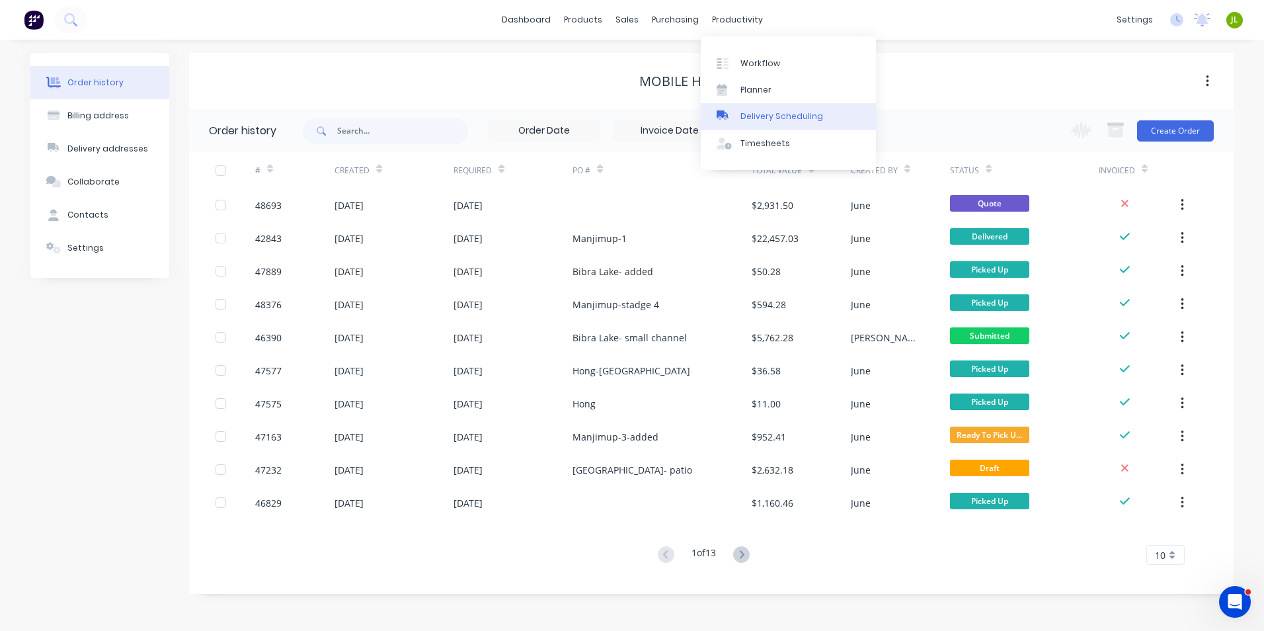
click at [736, 108] on link "Delivery Scheduling" at bounding box center [788, 116] width 175 height 26
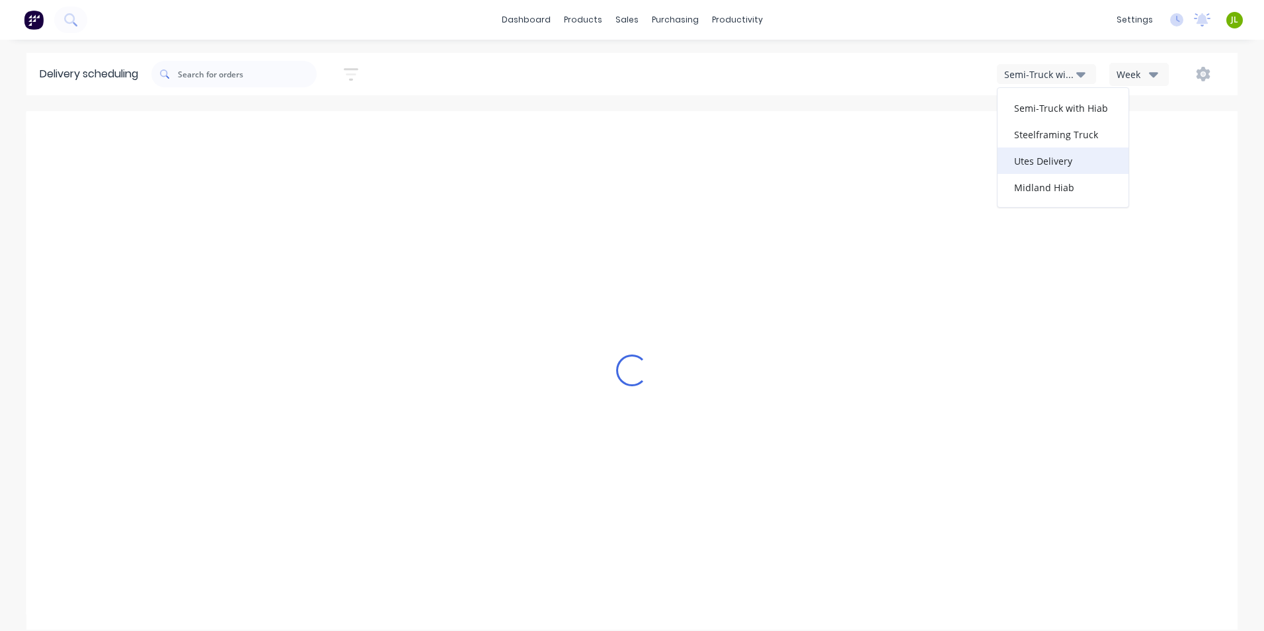
click at [1030, 162] on div "Utes Delivery" at bounding box center [1063, 160] width 131 height 26
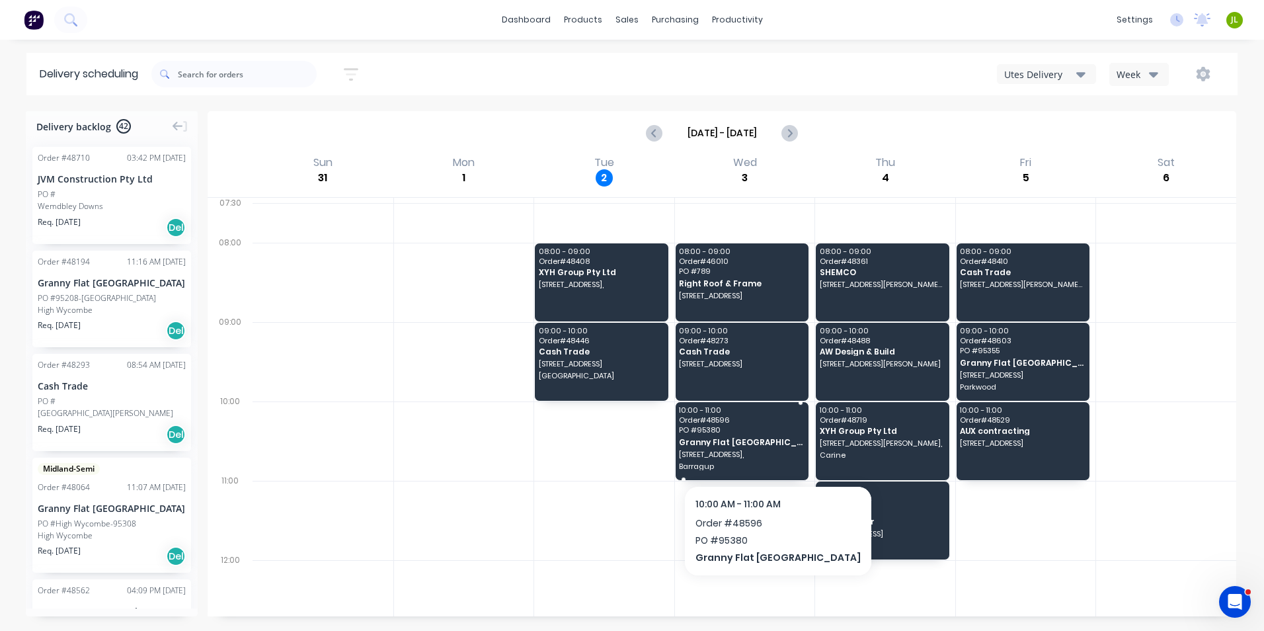
click at [757, 440] on span "Granny Flat [GEOGRAPHIC_DATA]" at bounding box center [741, 442] width 124 height 9
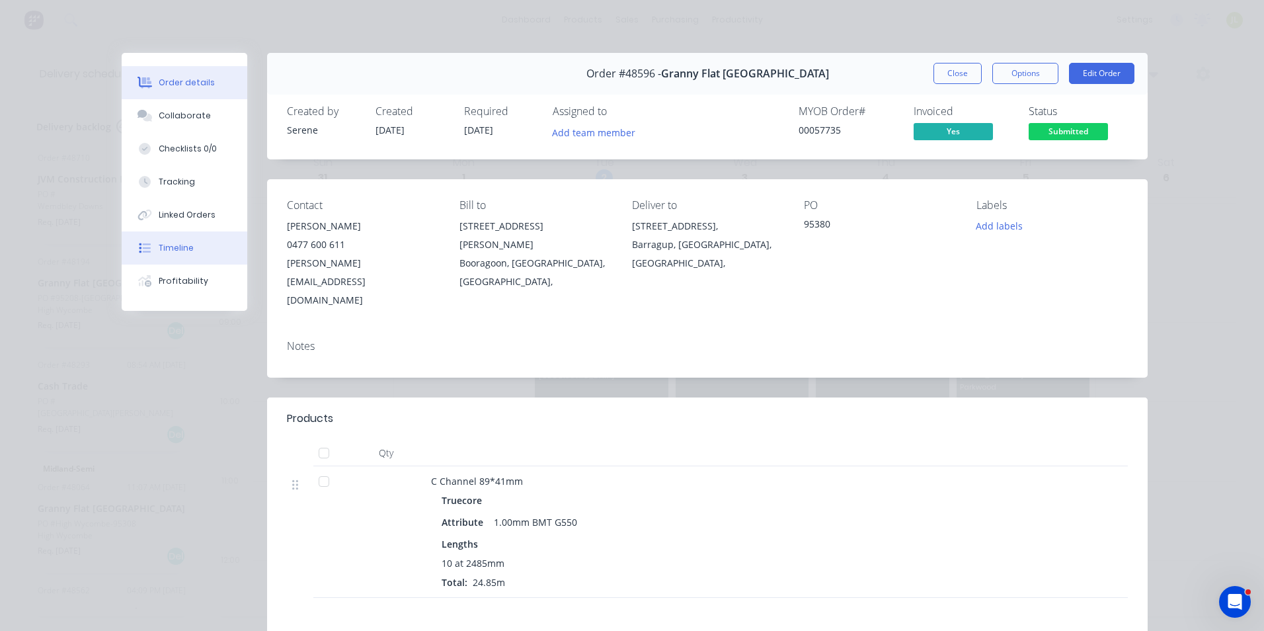
click at [139, 263] on button "Timeline" at bounding box center [185, 247] width 126 height 33
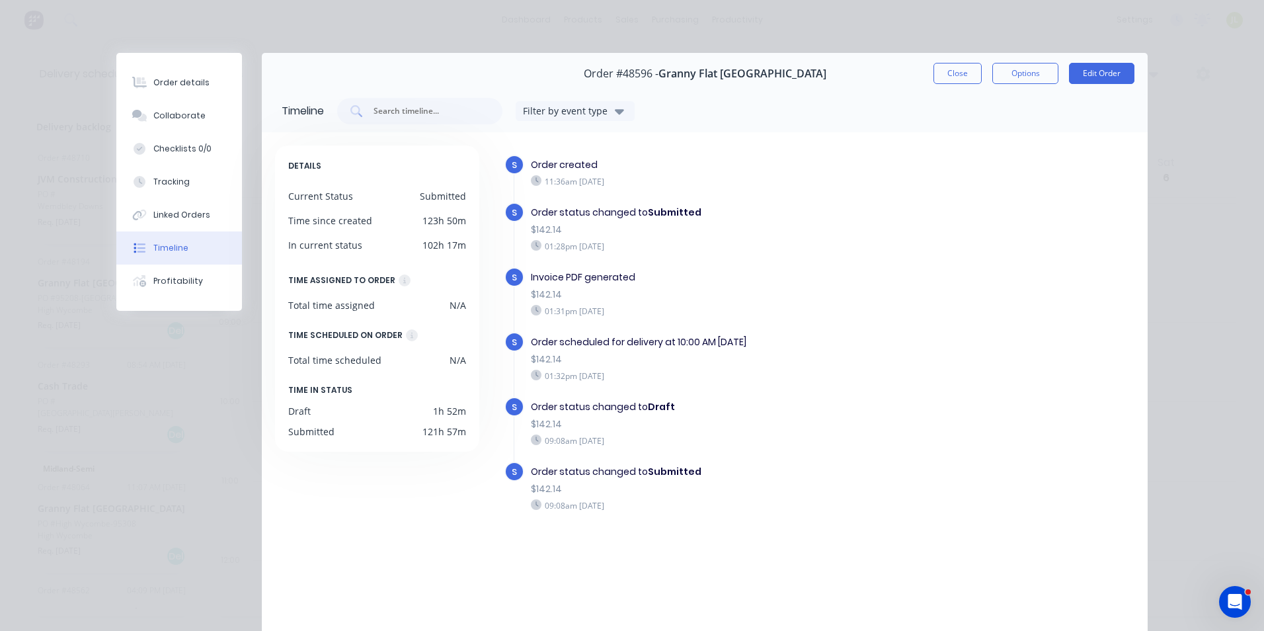
click at [823, 379] on div "01:32pm Thursday 28/08/25" at bounding box center [725, 376] width 389 height 12
click at [182, 77] on div "Order details" at bounding box center [181, 83] width 56 height 12
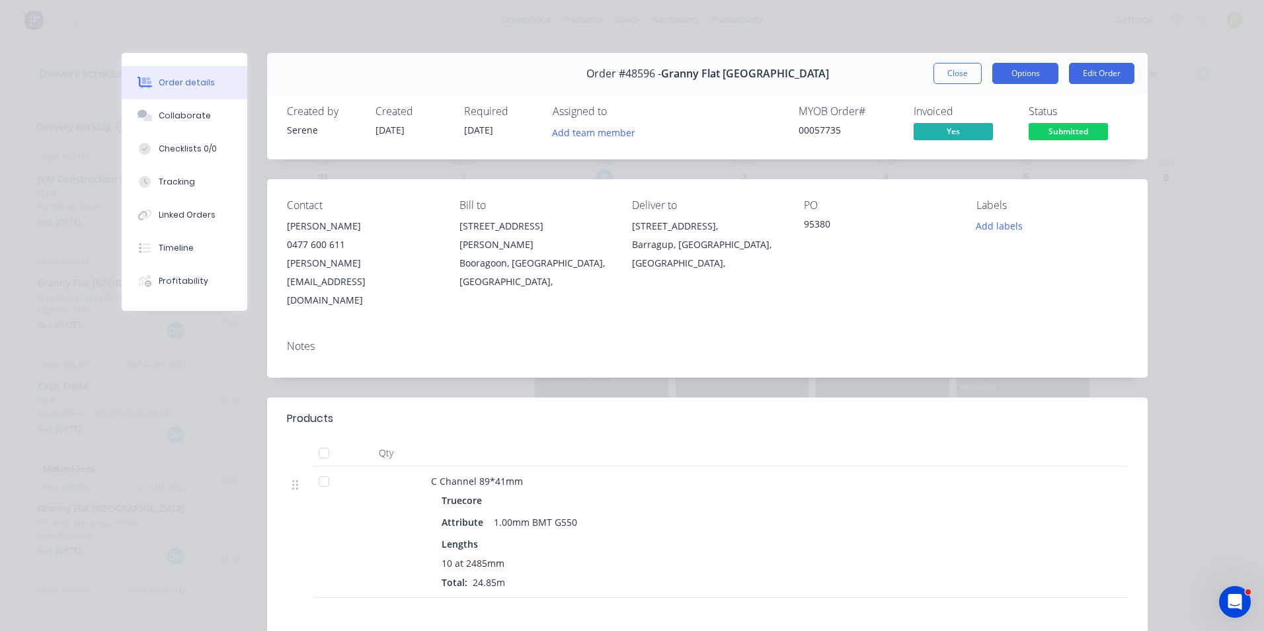
click at [1033, 75] on button "Options" at bounding box center [1026, 73] width 66 height 21
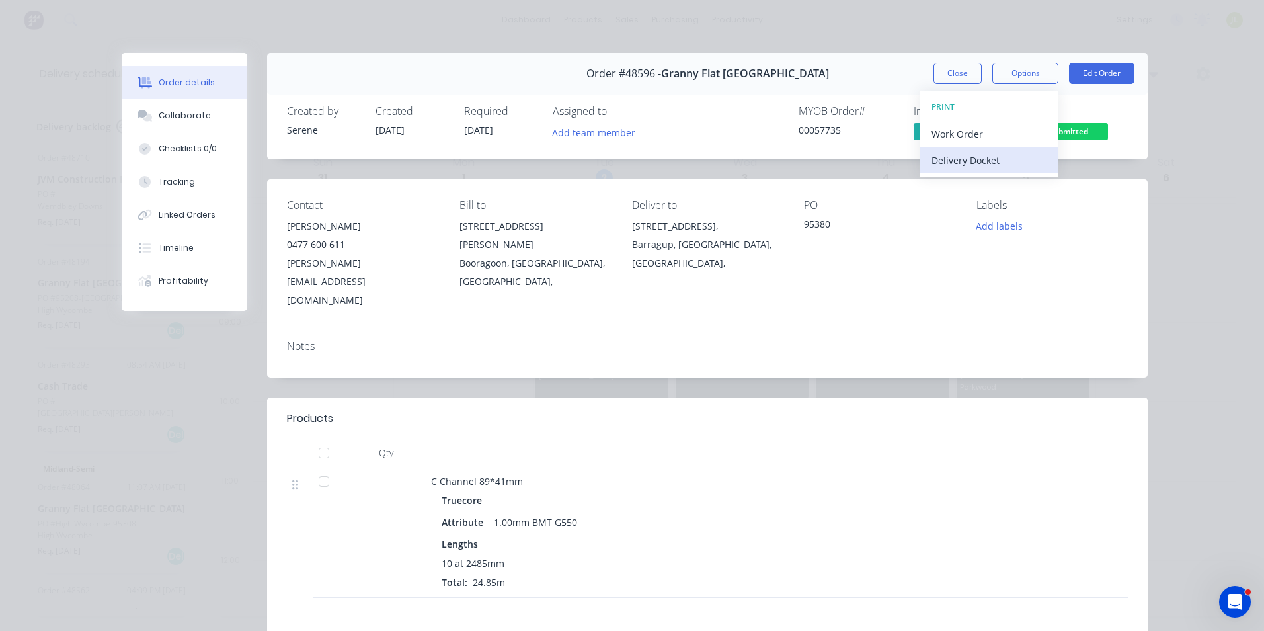
click at [989, 160] on div "Delivery Docket" at bounding box center [989, 160] width 115 height 19
click at [905, 262] on div "PO 95380" at bounding box center [879, 254] width 151 height 110
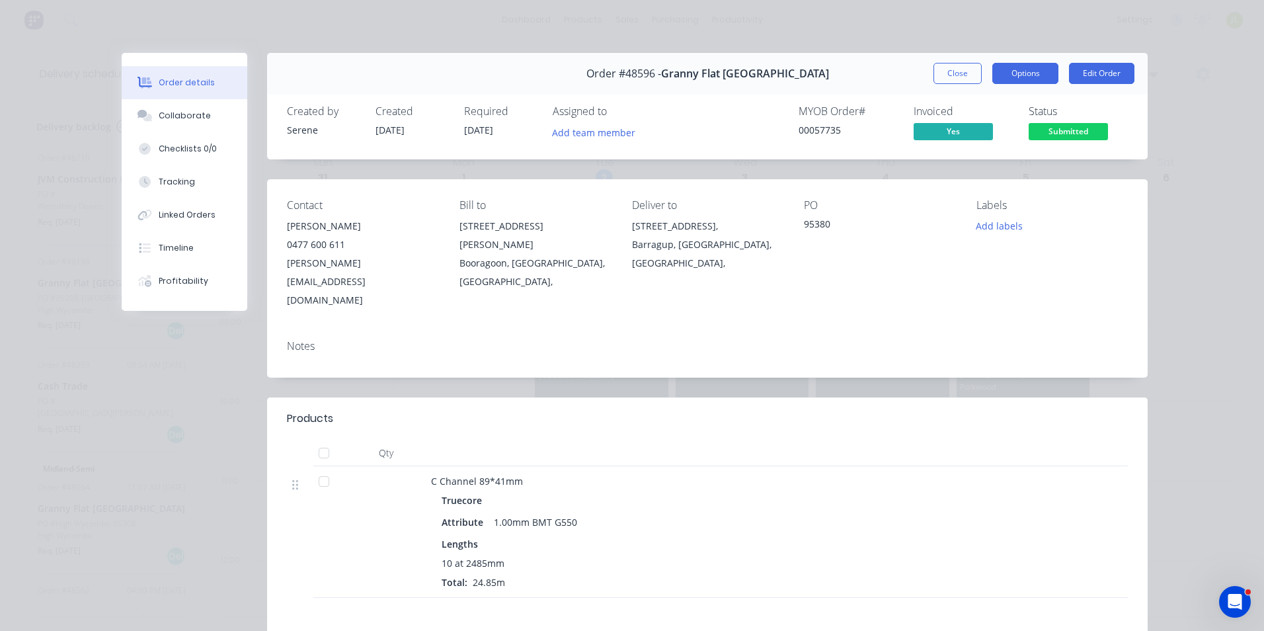
click at [1024, 81] on button "Options" at bounding box center [1026, 73] width 66 height 21
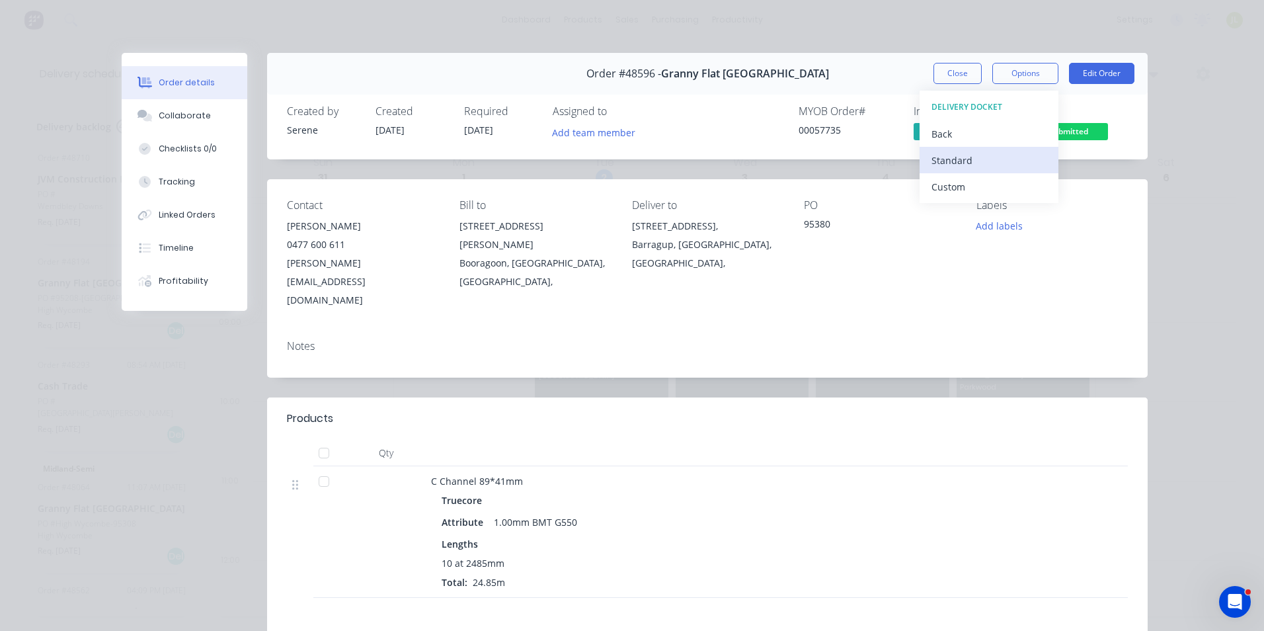
click at [992, 163] on div "Standard" at bounding box center [989, 160] width 115 height 19
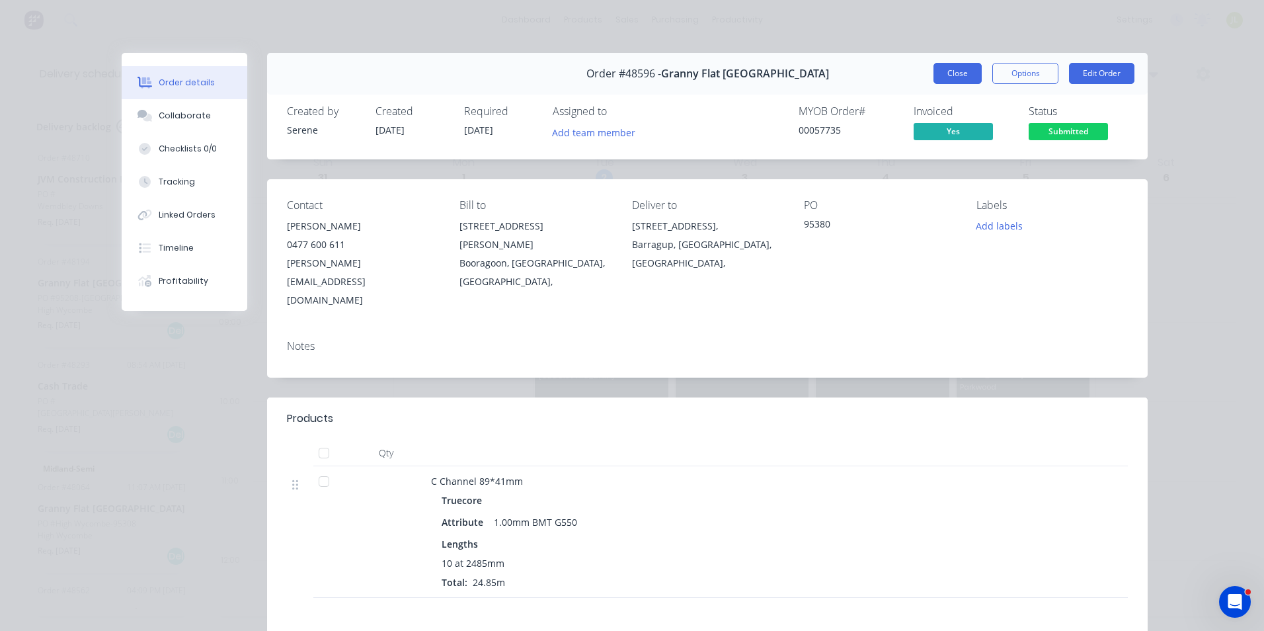
click at [942, 65] on button "Close" at bounding box center [958, 73] width 48 height 21
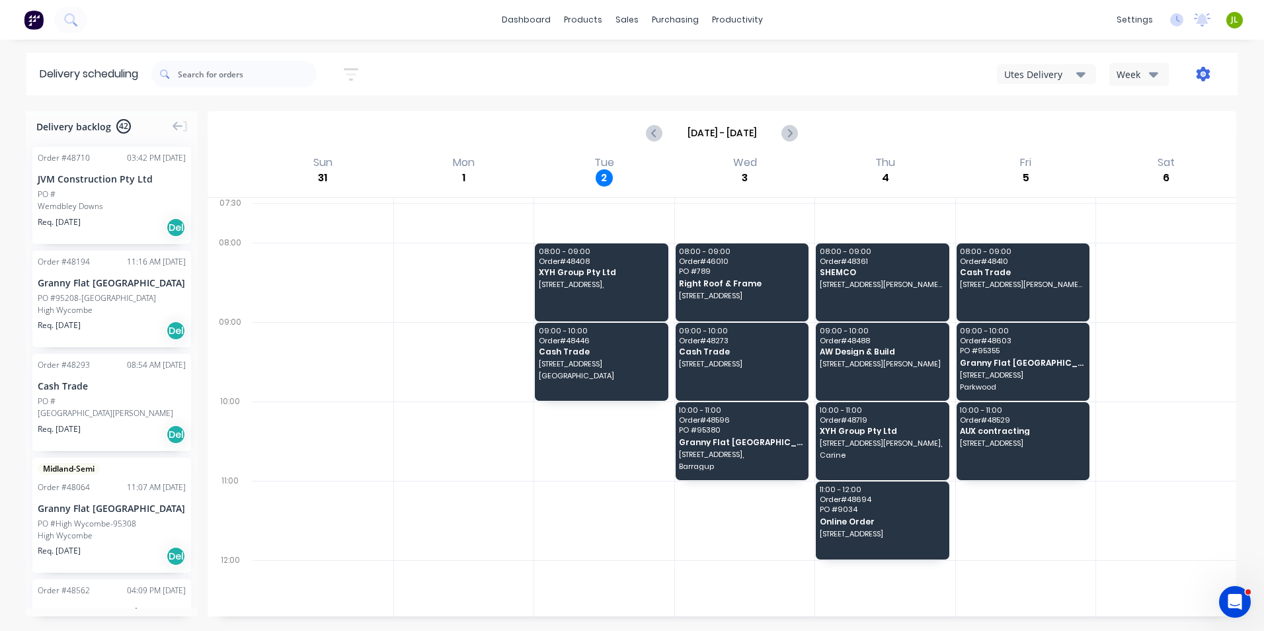
click at [1206, 71] on icon "button" at bounding box center [1204, 74] width 14 height 15
click at [1181, 116] on div "Run Sheet" at bounding box center [1162, 109] width 102 height 19
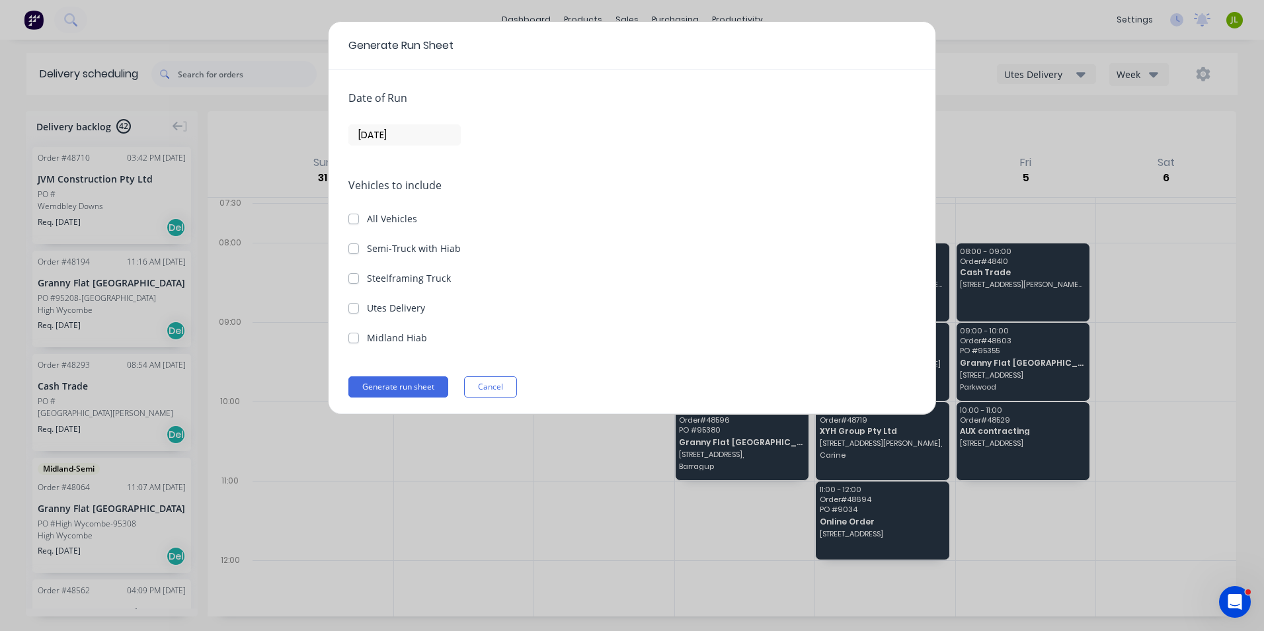
click at [388, 311] on label "Utes Delivery" at bounding box center [396, 308] width 58 height 14
click at [359, 311] on Delivery "Utes Delivery" at bounding box center [354, 307] width 11 height 13
checkbox Delivery "true"
click at [411, 124] on label "[DATE]" at bounding box center [405, 134] width 112 height 21
click at [411, 125] on input "[DATE]" at bounding box center [404, 135] width 111 height 20
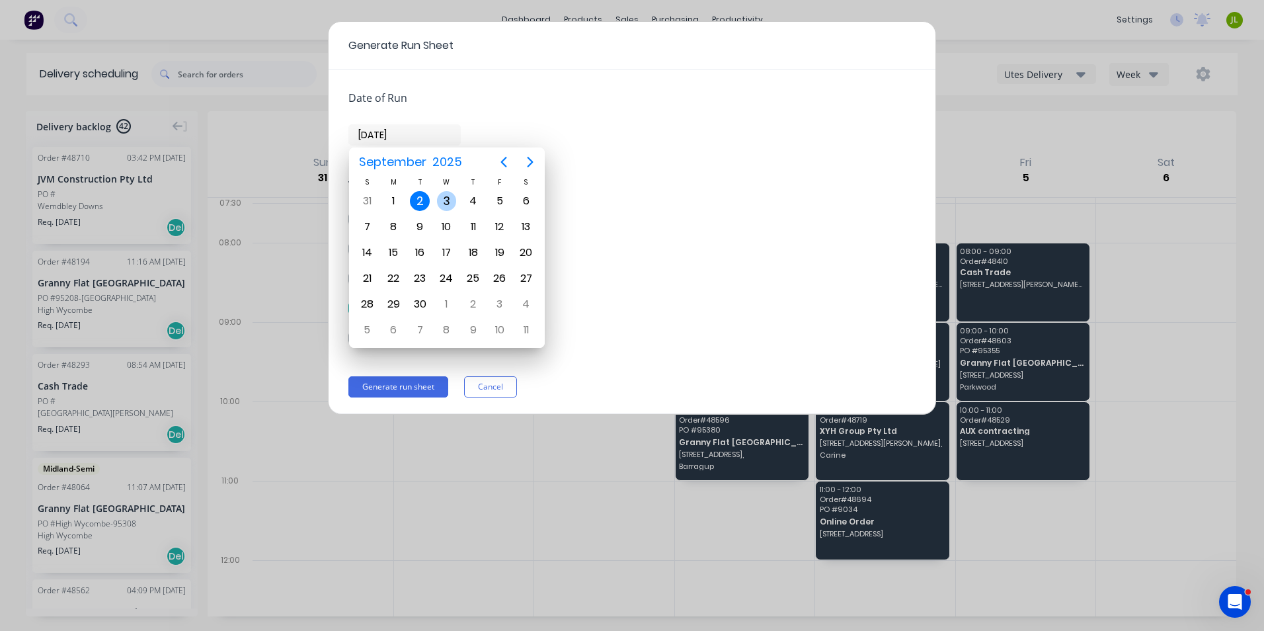
click at [444, 200] on div "3" at bounding box center [447, 201] width 20 height 20
type input "[DATE]"
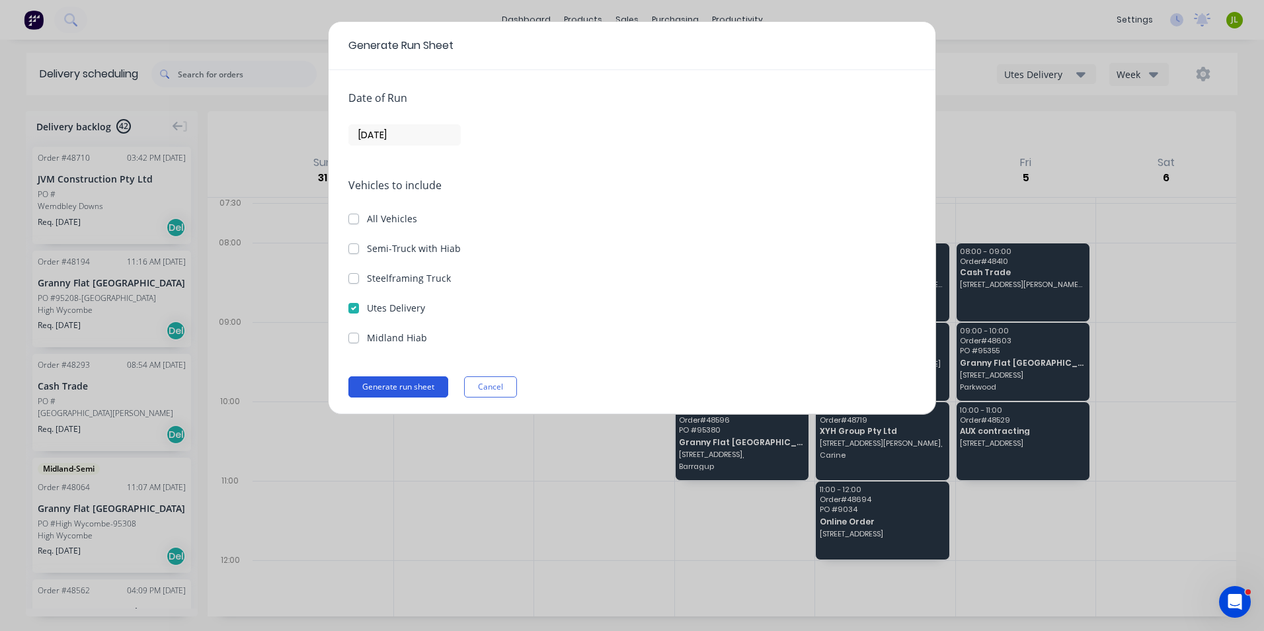
click at [402, 388] on button "Generate run sheet" at bounding box center [399, 386] width 100 height 21
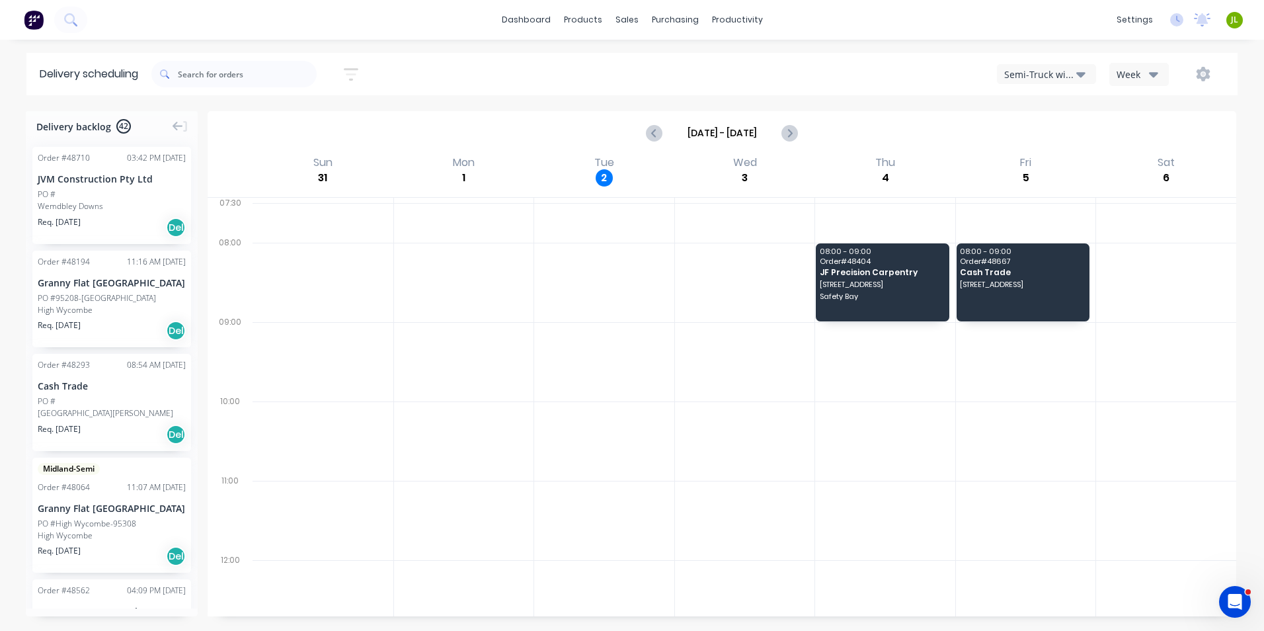
click at [1046, 73] on div "Semi-Truck with Hiab" at bounding box center [1041, 74] width 72 height 14
click at [1040, 165] on div "Utes Delivery" at bounding box center [1063, 160] width 131 height 26
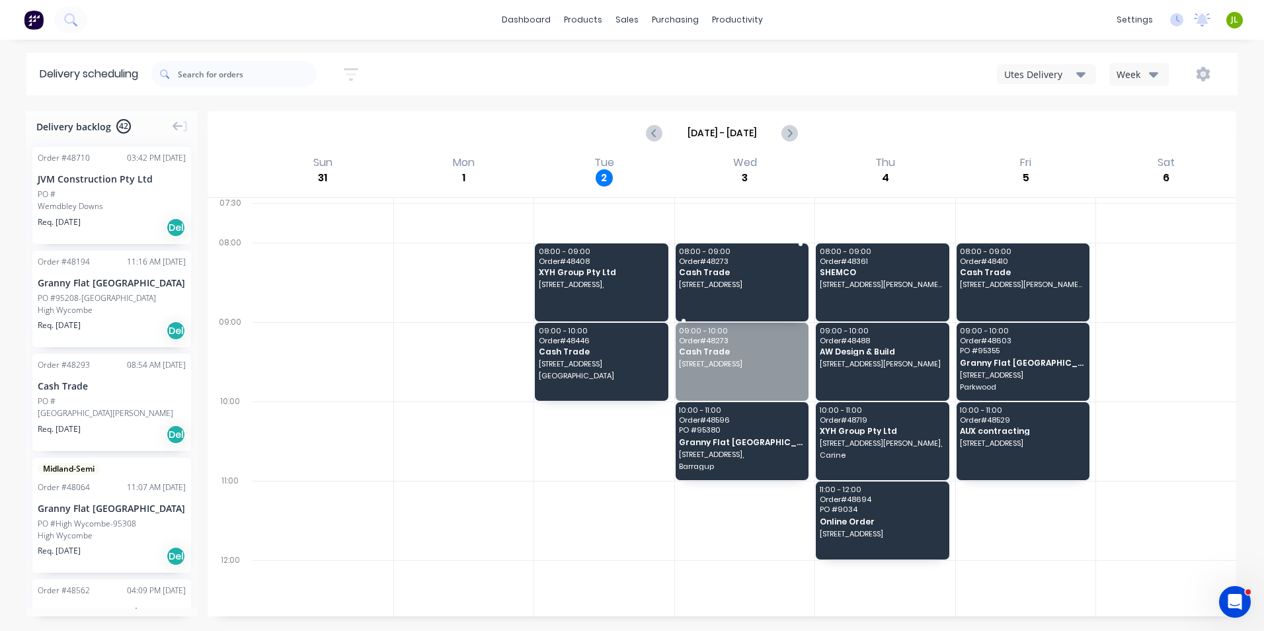
drag, startPoint x: 737, startPoint y: 366, endPoint x: 741, endPoint y: 350, distance: 16.5
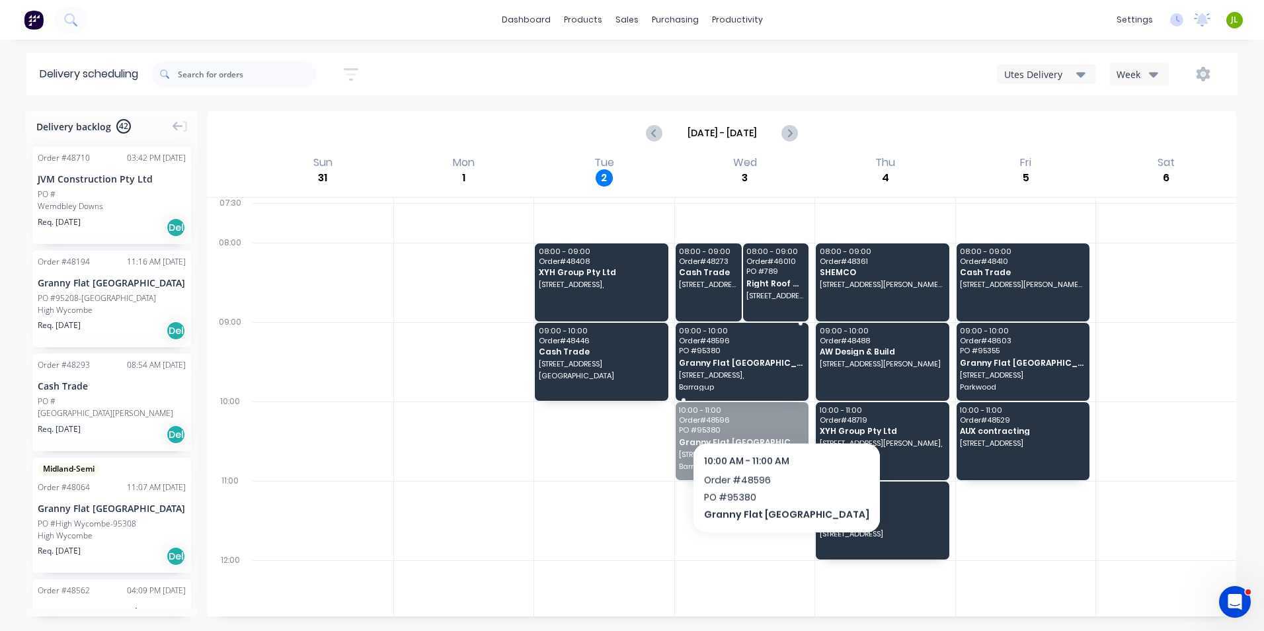
drag, startPoint x: 746, startPoint y: 407, endPoint x: 747, endPoint y: 346, distance: 61.5
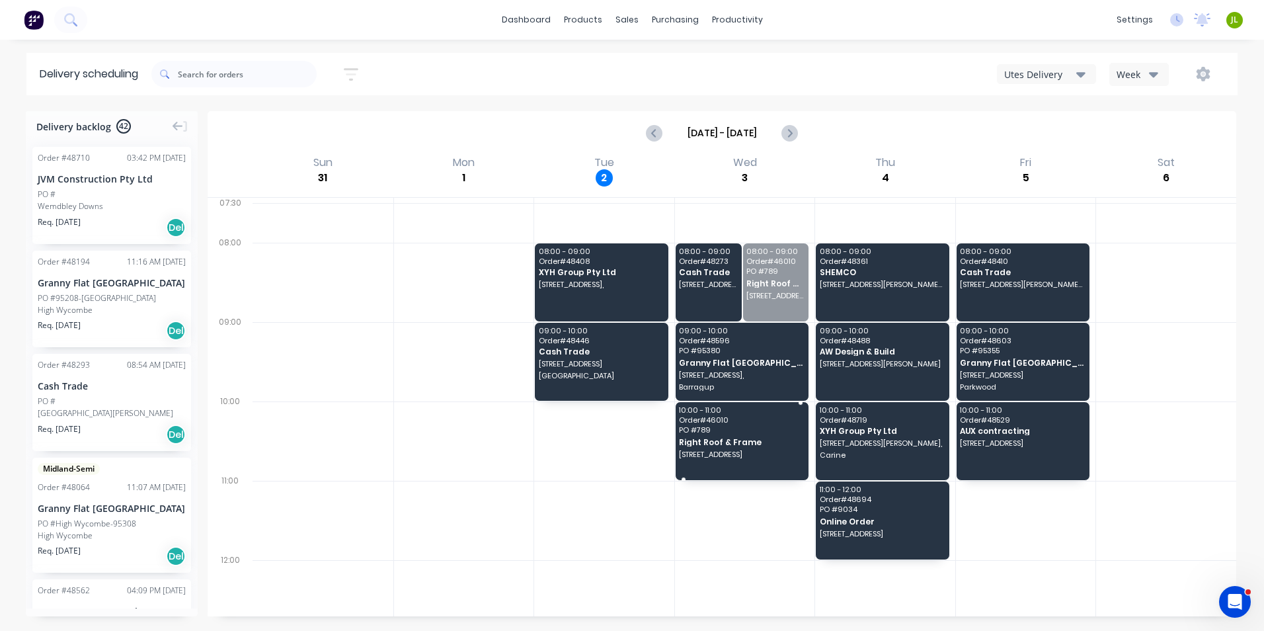
drag, startPoint x: 766, startPoint y: 281, endPoint x: 733, endPoint y: 453, distance: 175.2
click at [1196, 65] on button "button" at bounding box center [1203, 74] width 42 height 24
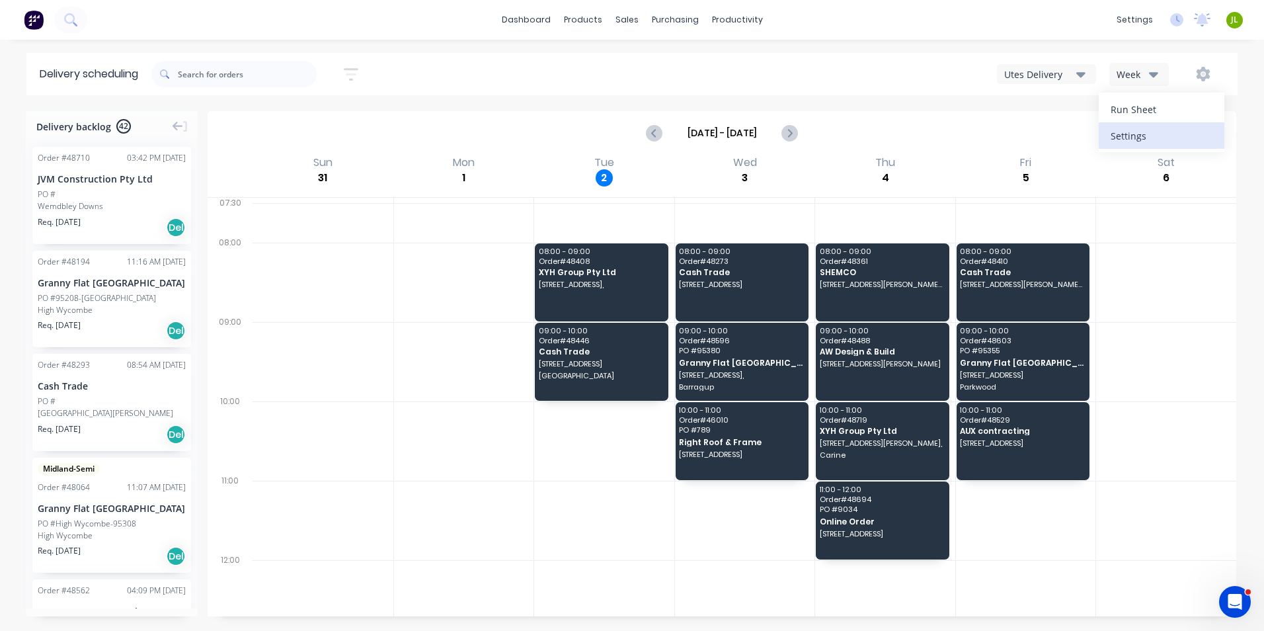
click at [1180, 124] on button "Settings" at bounding box center [1162, 135] width 126 height 26
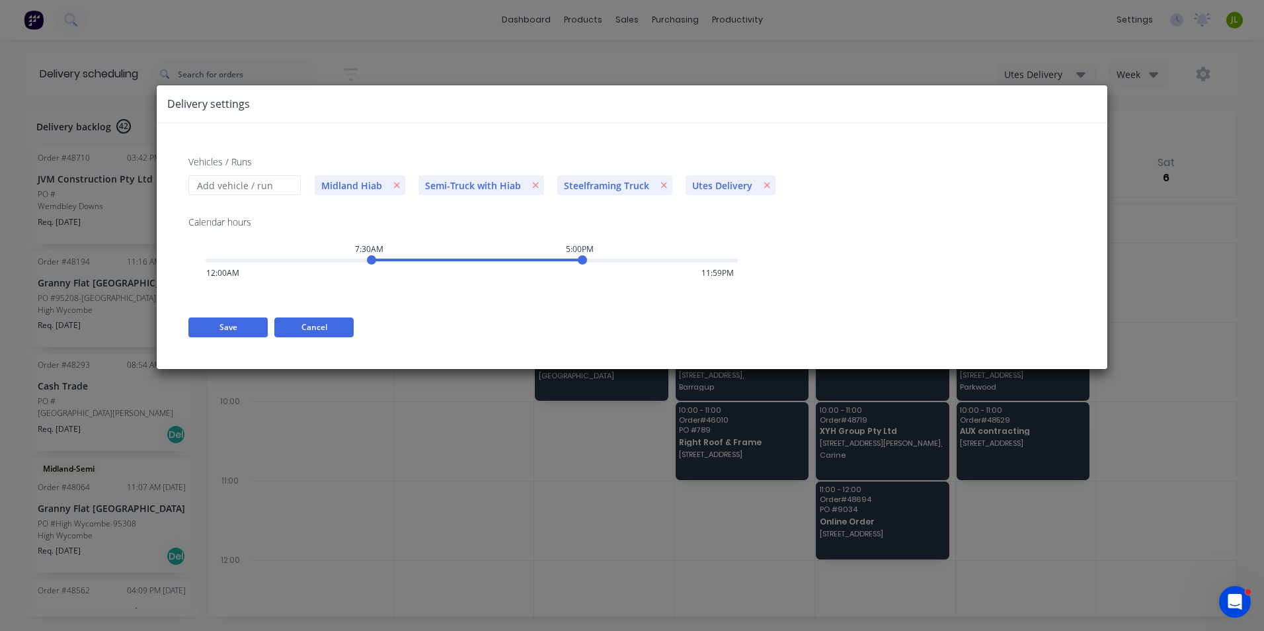
click at [303, 326] on button "Cancel" at bounding box center [313, 327] width 79 height 20
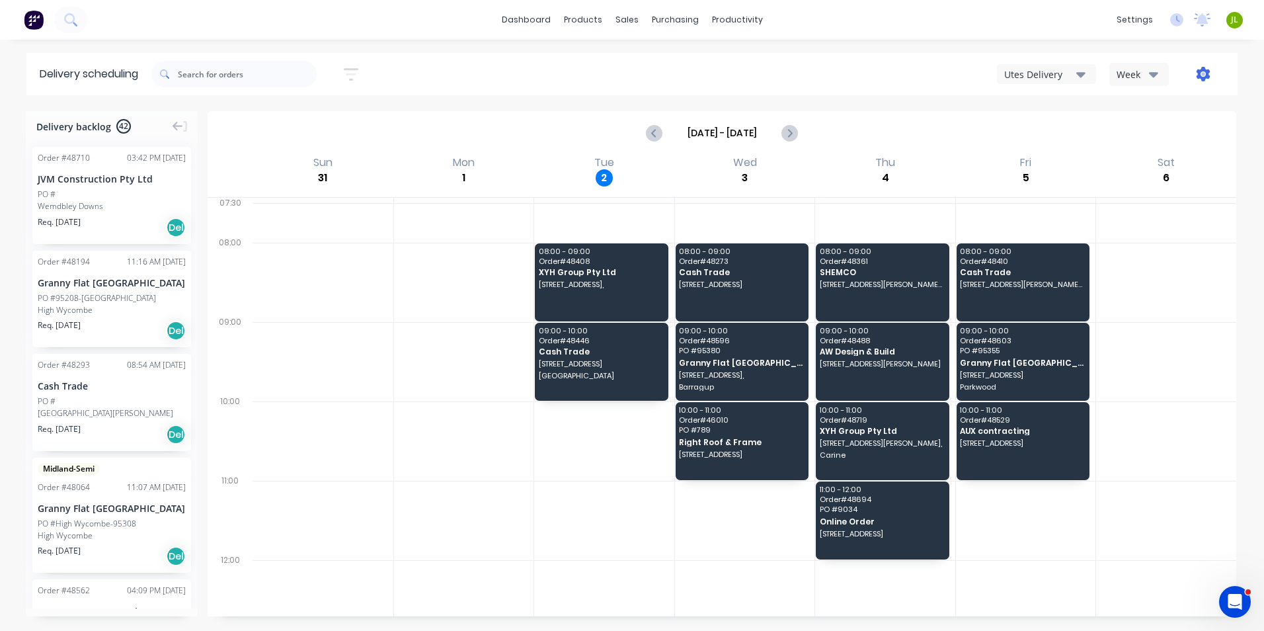
click at [1204, 67] on icon "button" at bounding box center [1204, 74] width 14 height 15
click at [1186, 122] on button "Run Sheet" at bounding box center [1162, 109] width 126 height 26
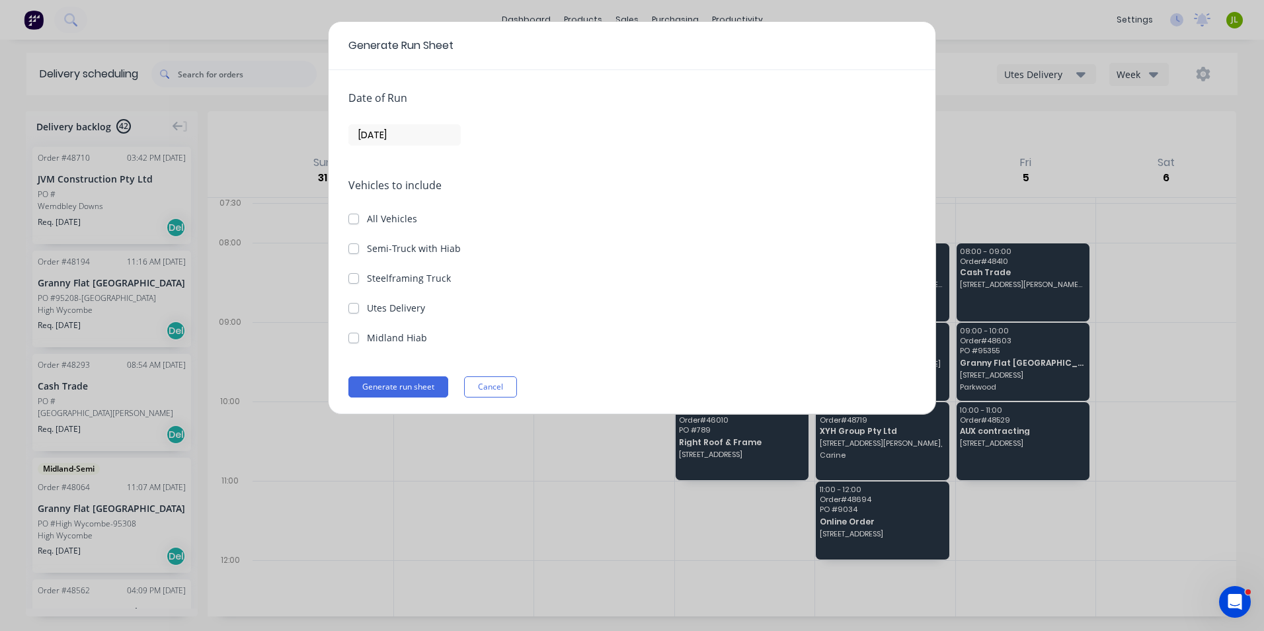
click at [367, 303] on label "Utes Delivery" at bounding box center [396, 308] width 58 height 14
click at [359, 303] on Delivery "Utes Delivery" at bounding box center [354, 307] width 11 height 13
checkbox Delivery "true"
click at [435, 138] on input "[DATE]" at bounding box center [404, 135] width 111 height 20
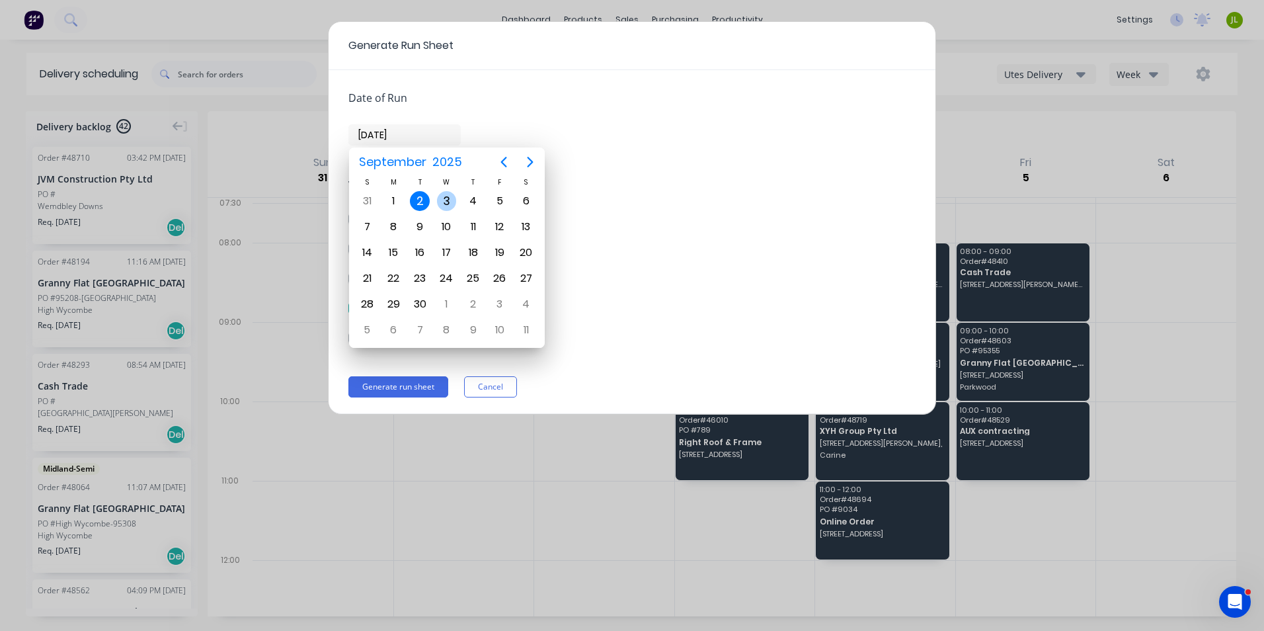
click at [447, 194] on div "3" at bounding box center [447, 201] width 20 height 20
type input "[DATE]"
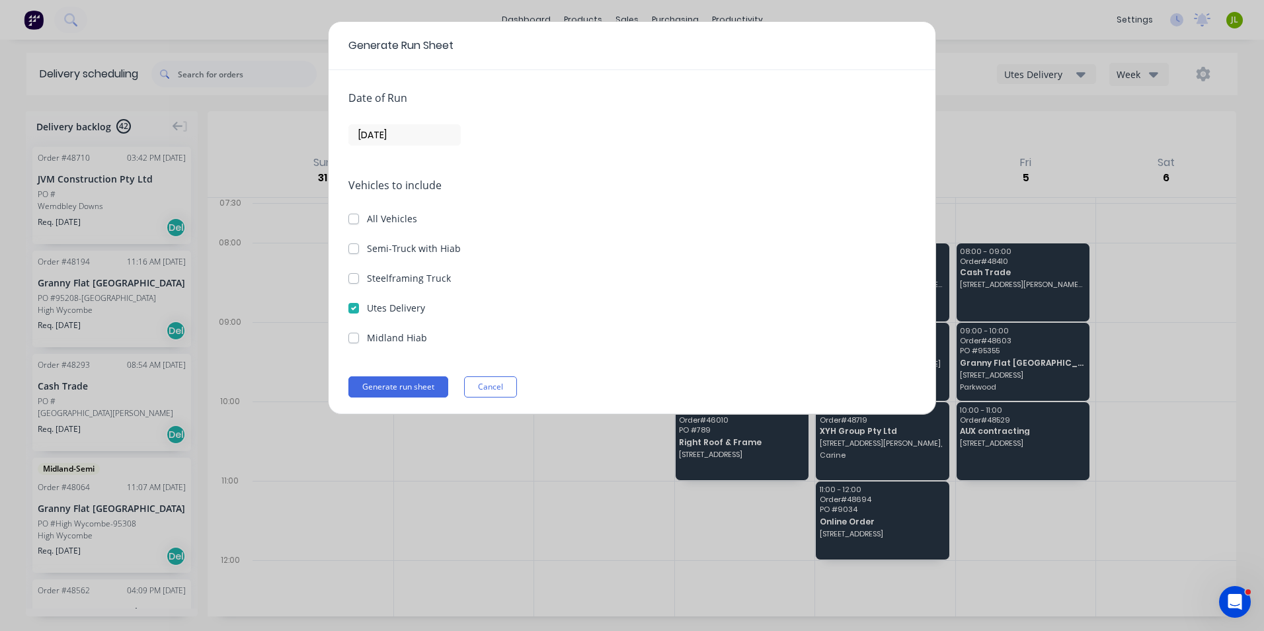
click at [392, 375] on div "Date of Run [DATE] Vehicles to include All Vehicles Semi-Truck with Hiab Steelf…" at bounding box center [632, 242] width 607 height 344
click at [392, 378] on button "Generate run sheet" at bounding box center [399, 386] width 100 height 21
